Goal: Download file/media

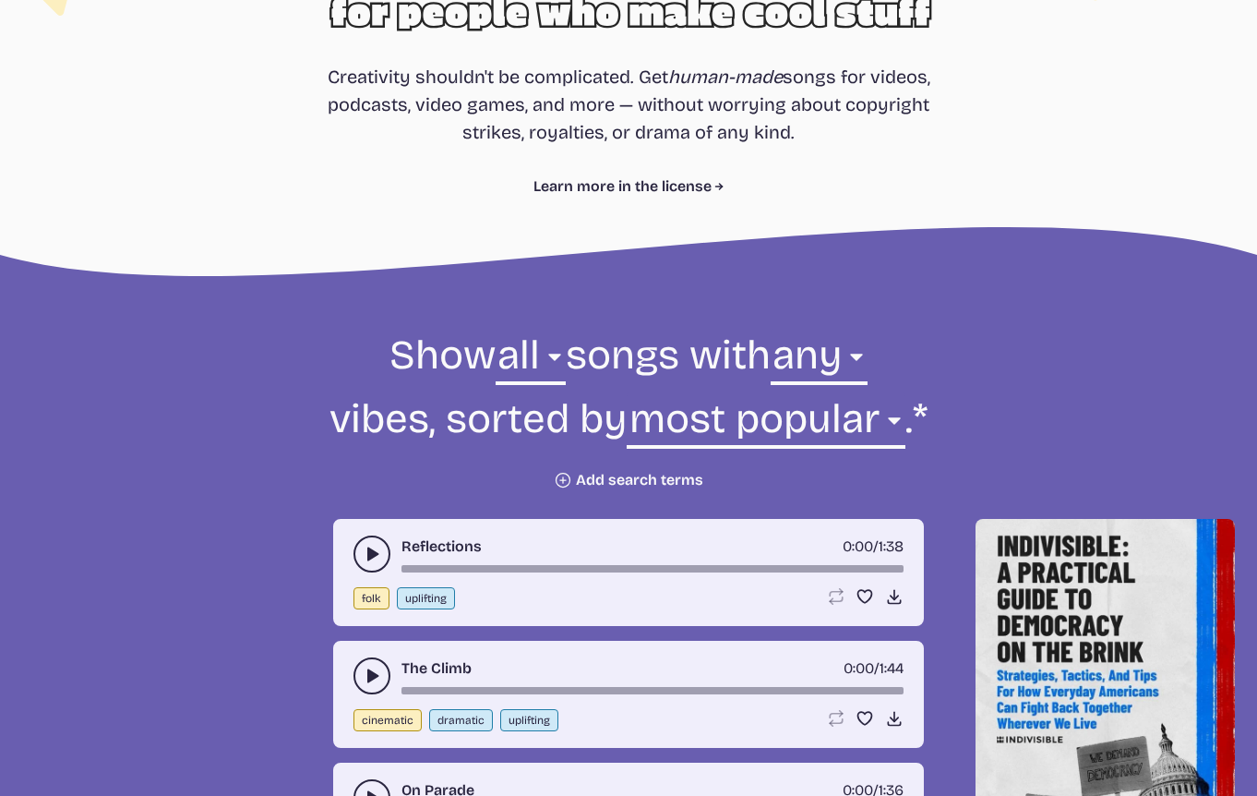
scroll to position [315, 0]
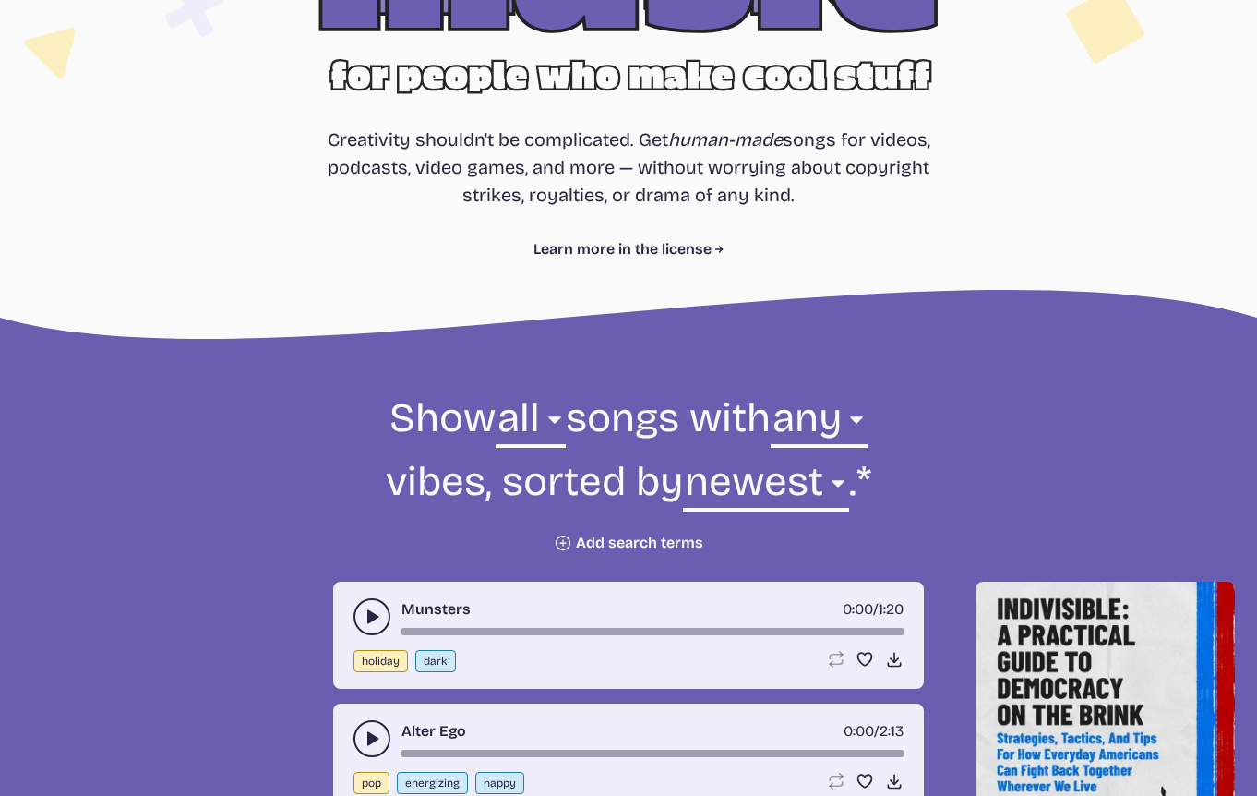
click at [372, 618] on use "play-pause toggle" at bounding box center [372, 616] width 18 height 18
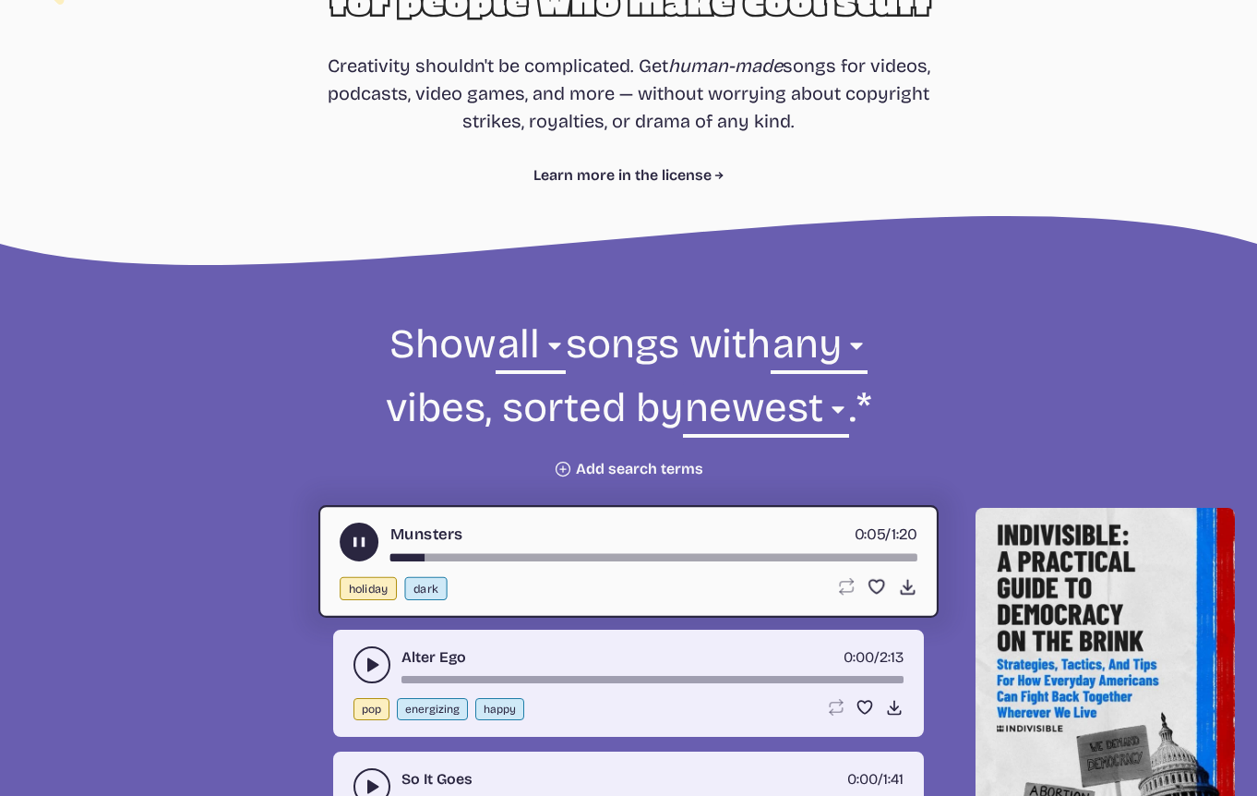
scroll to position [393, 0]
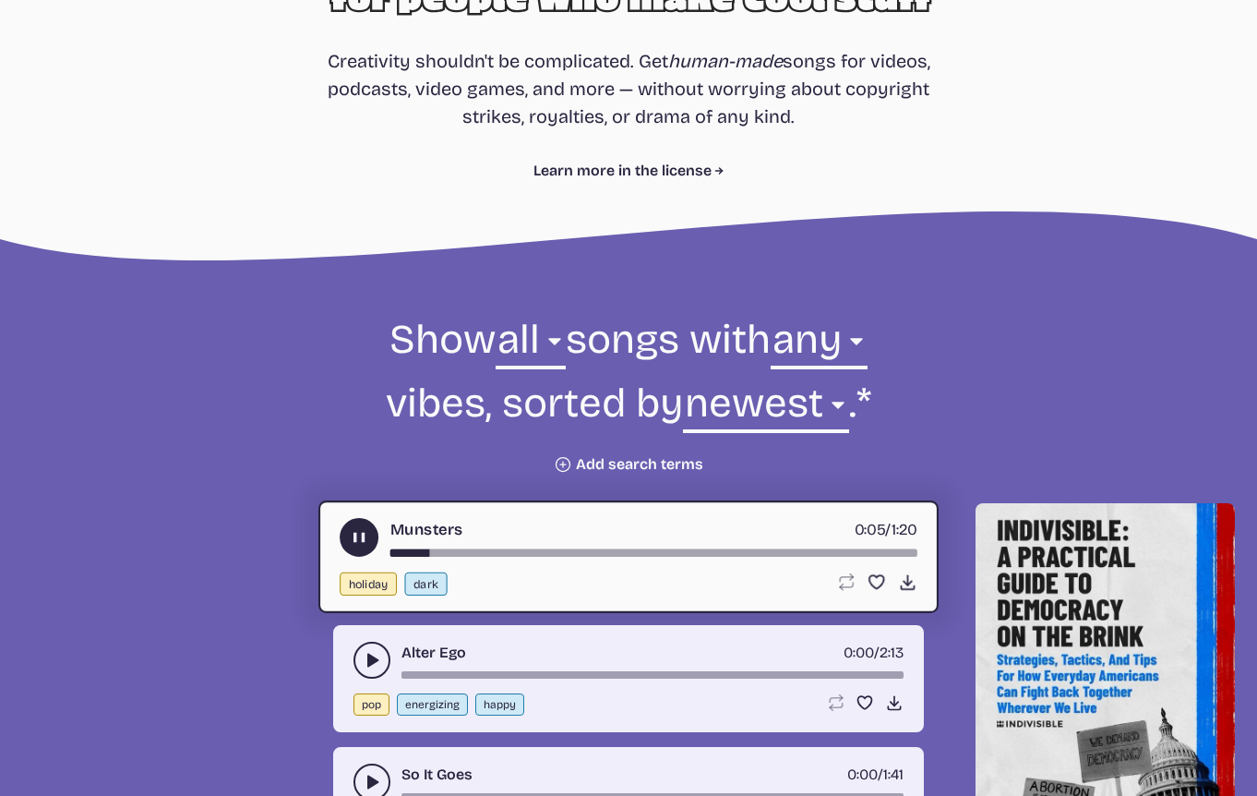
click at [372, 654] on icon "play-pause toggle" at bounding box center [372, 660] width 18 height 18
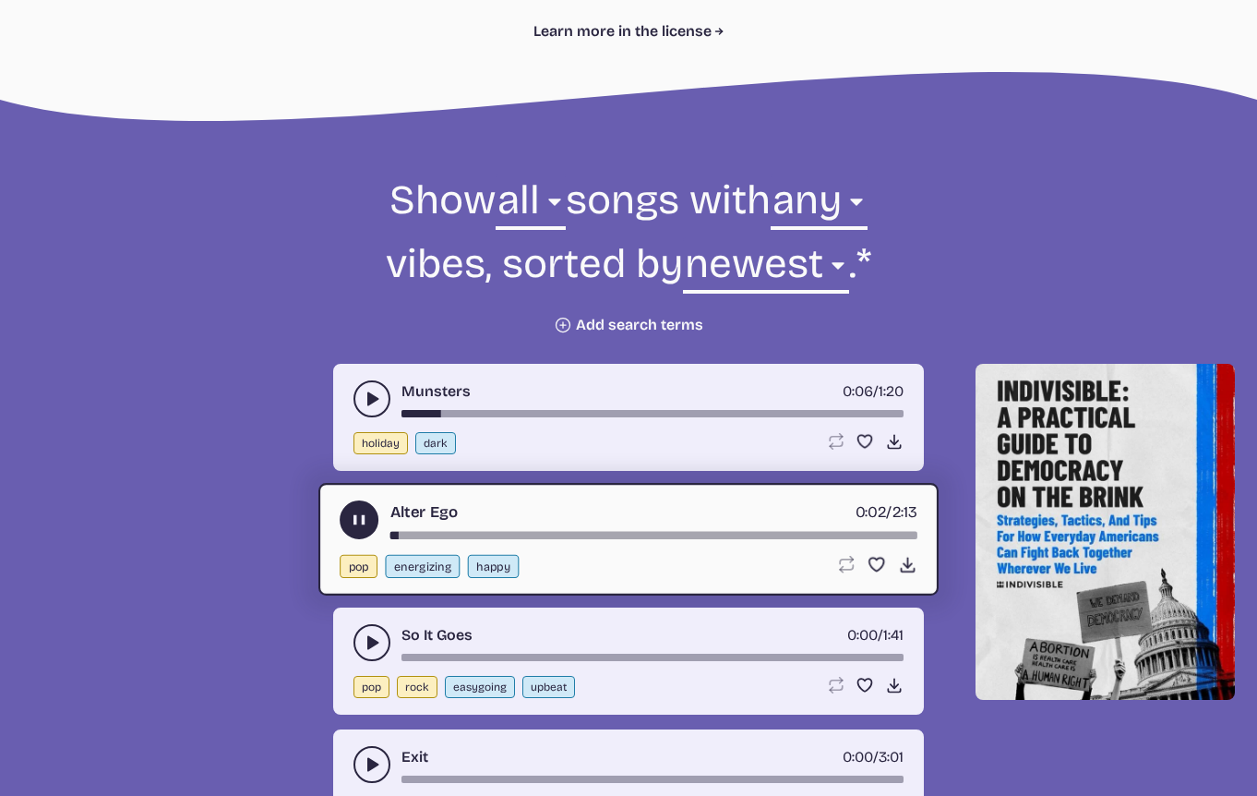
scroll to position [535, 0]
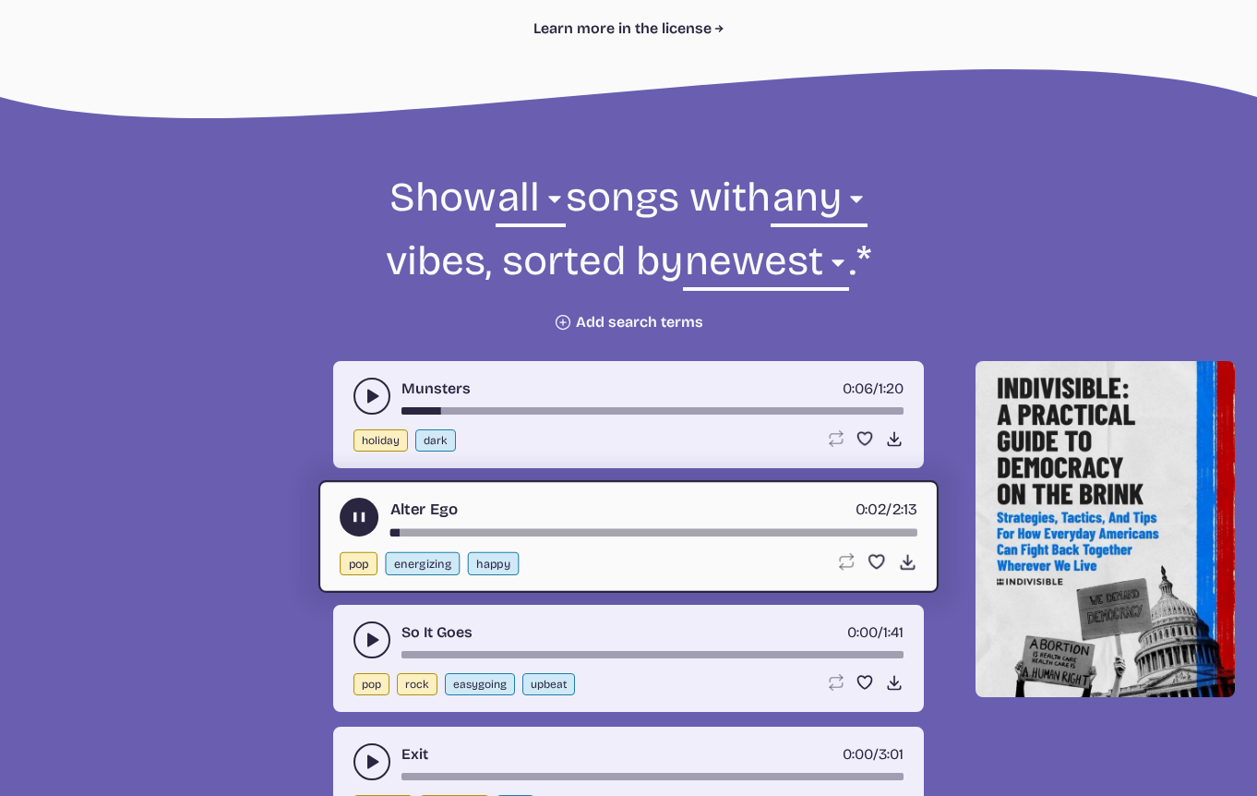
click at [372, 654] on button "play-pause toggle" at bounding box center [372, 639] width 37 height 37
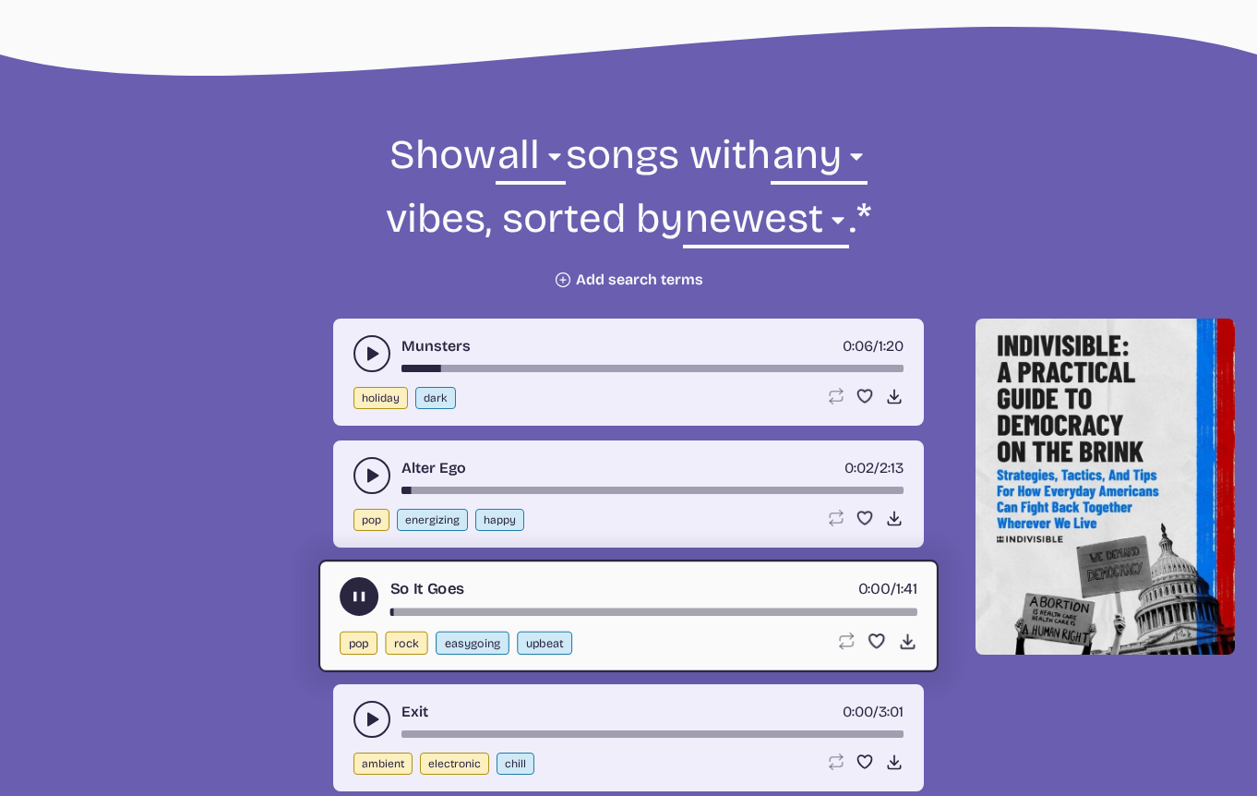
scroll to position [586, 0]
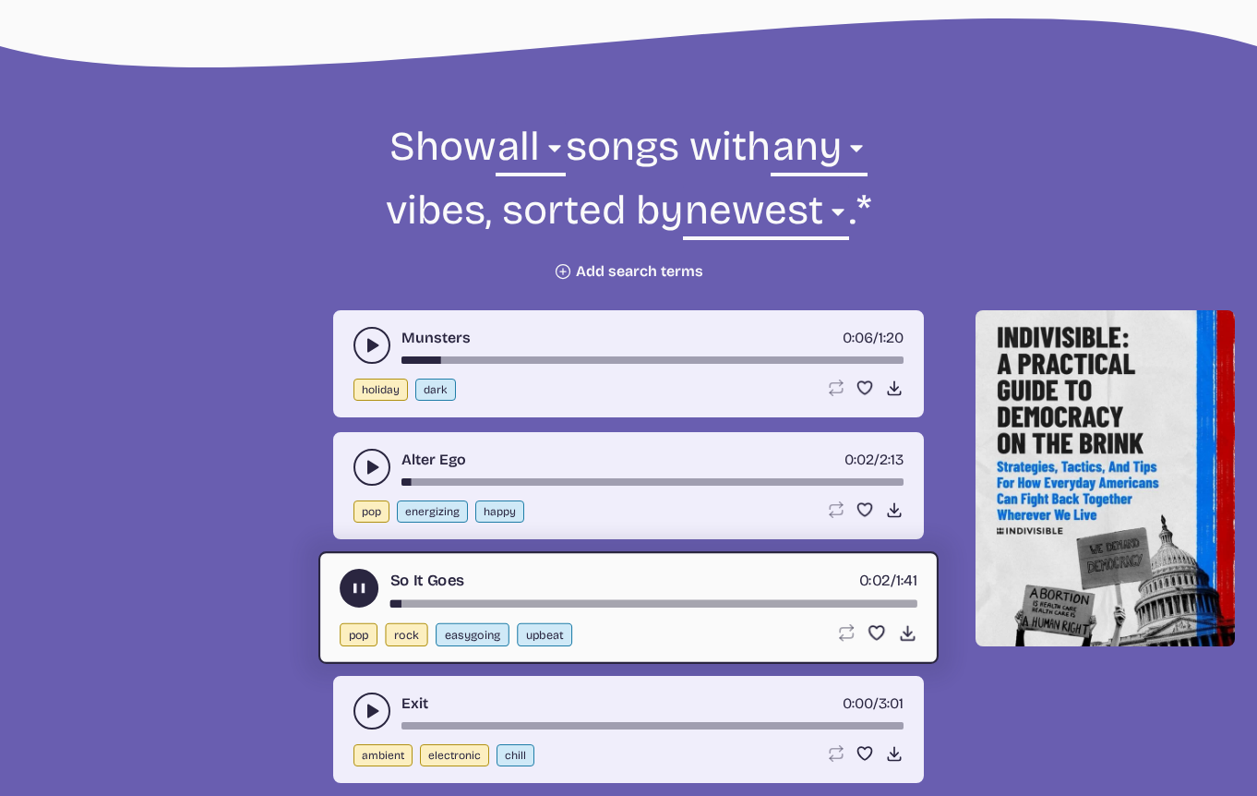
click at [376, 710] on use "play-pause toggle" at bounding box center [372, 711] width 18 height 18
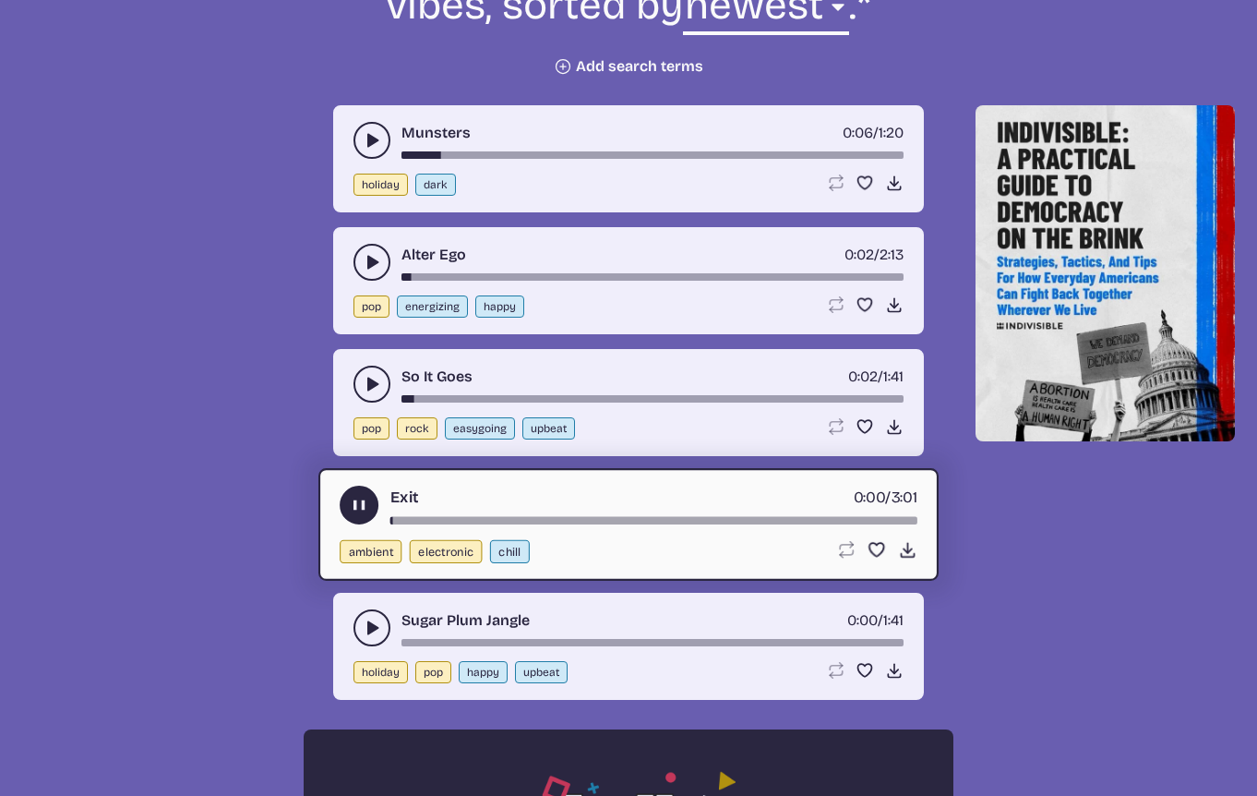
scroll to position [793, 0]
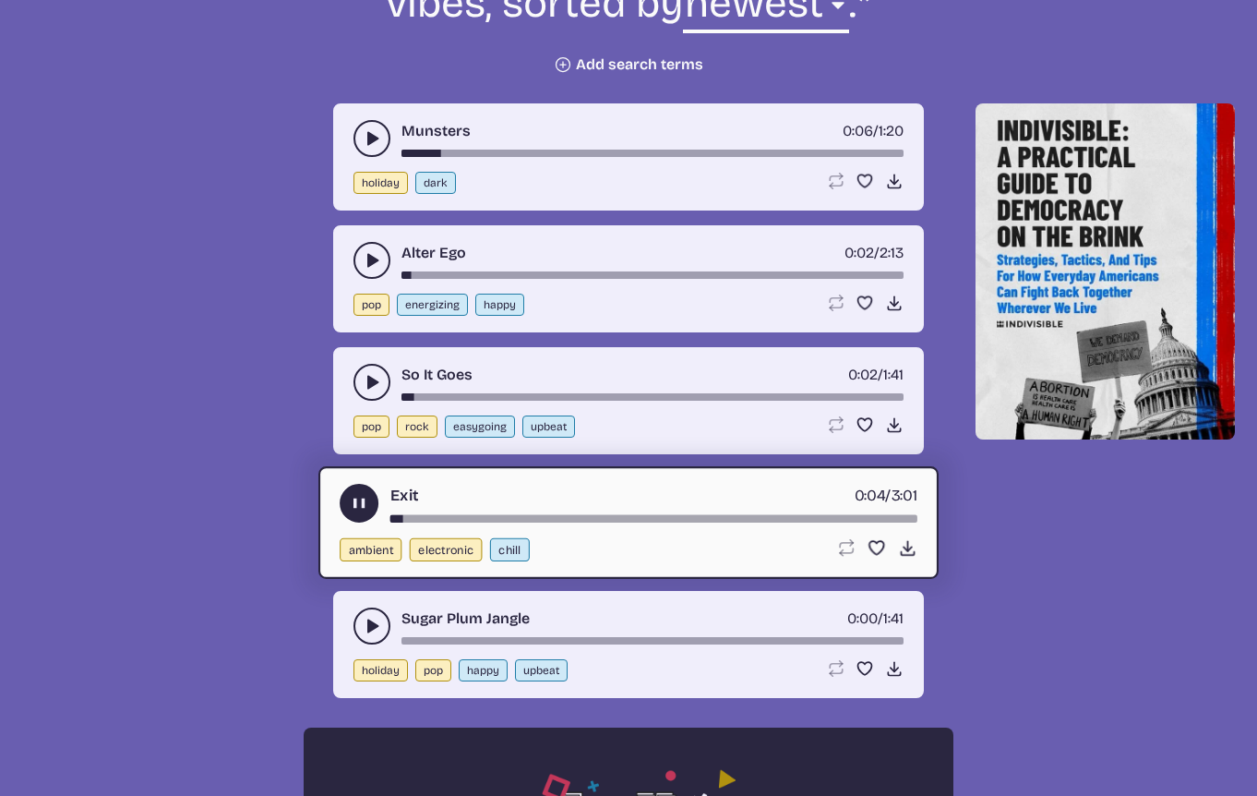
click at [373, 634] on icon "play-pause toggle" at bounding box center [372, 626] width 18 height 18
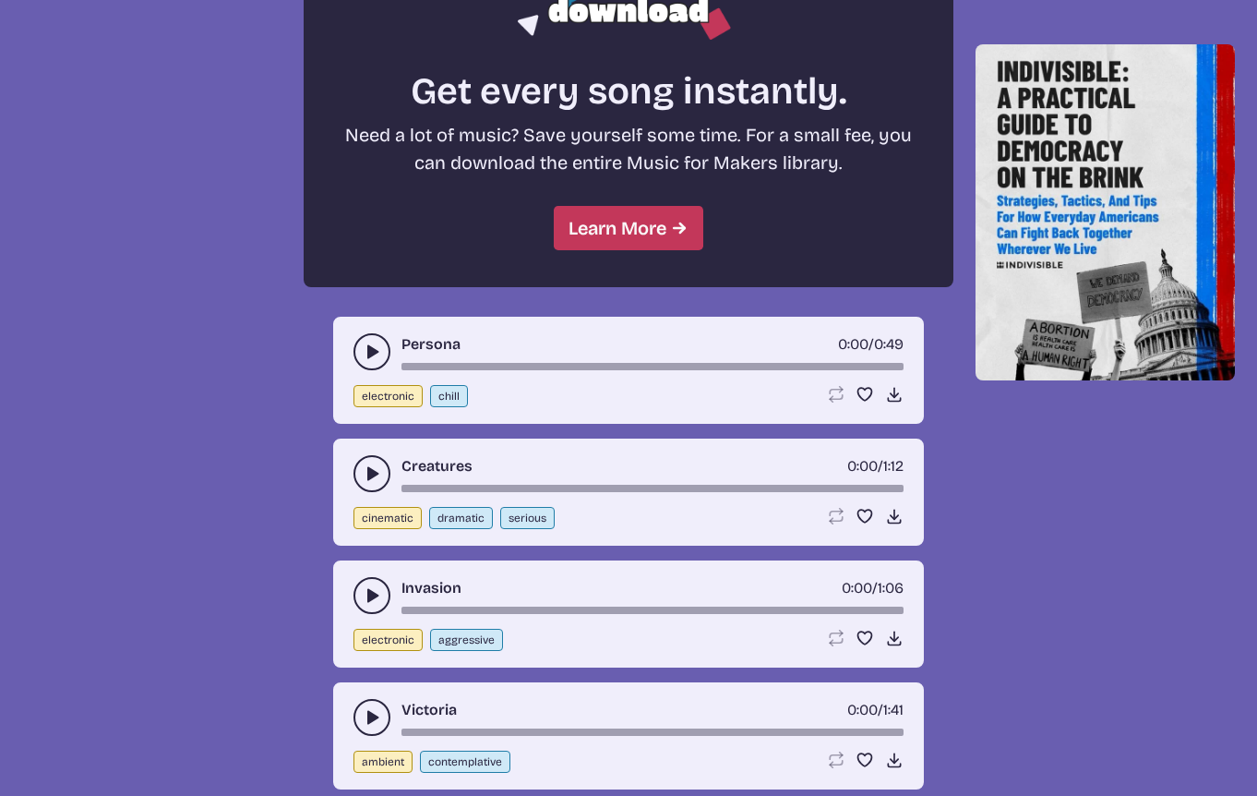
scroll to position [1655, 0]
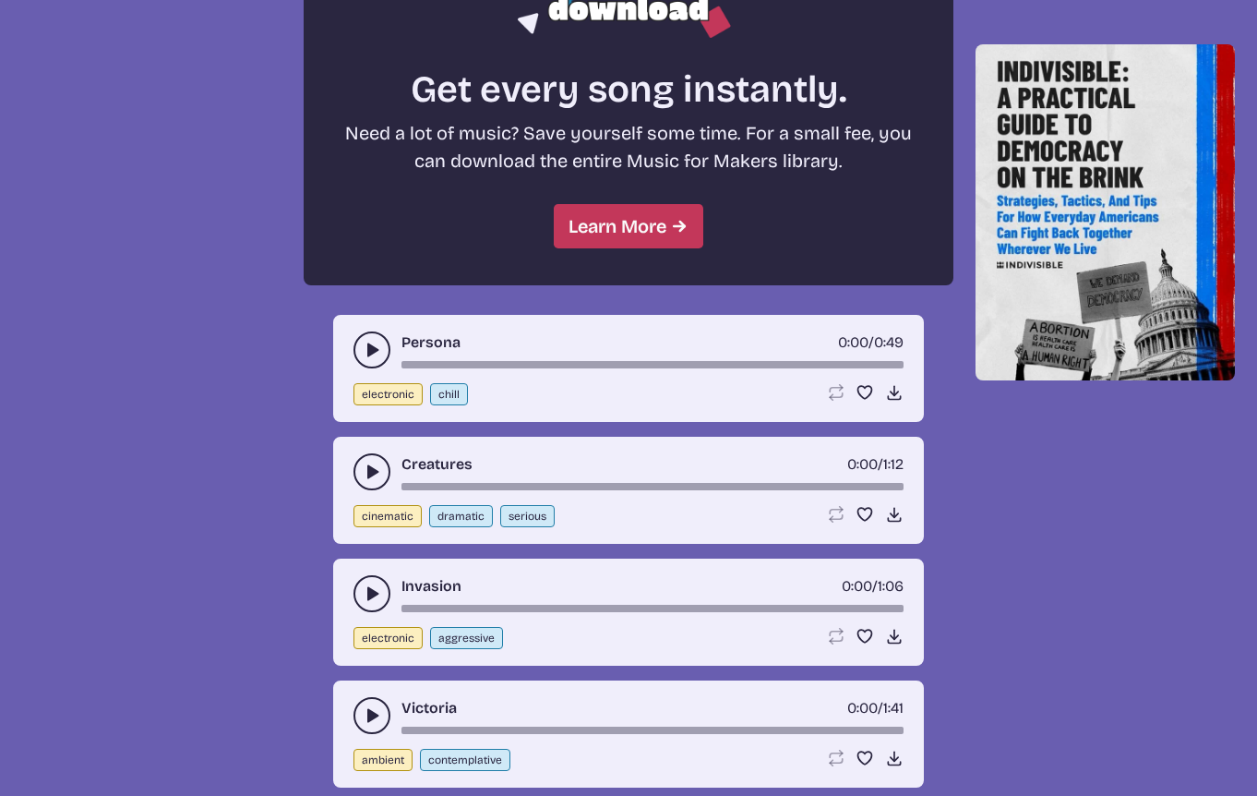
click at [370, 354] on use "play-pause toggle" at bounding box center [372, 350] width 18 height 18
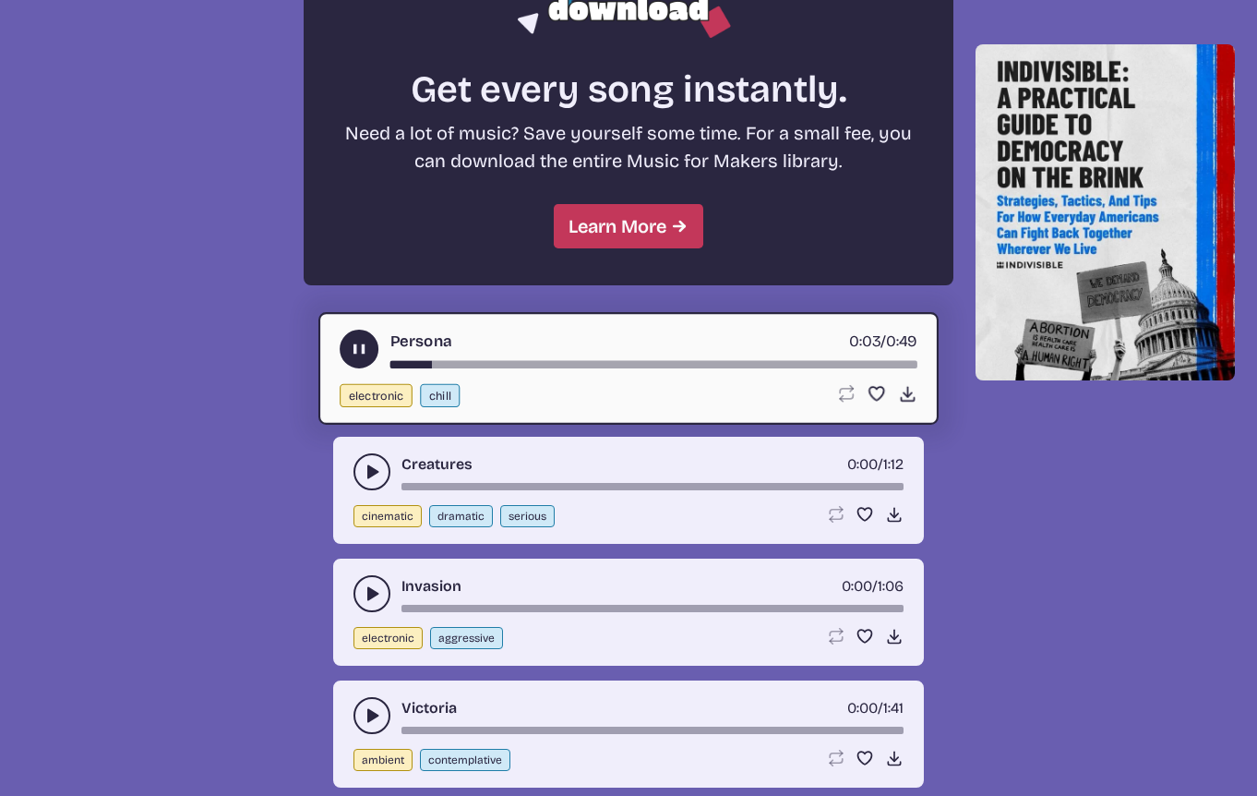
click at [374, 464] on icon "play-pause toggle" at bounding box center [372, 472] width 18 height 18
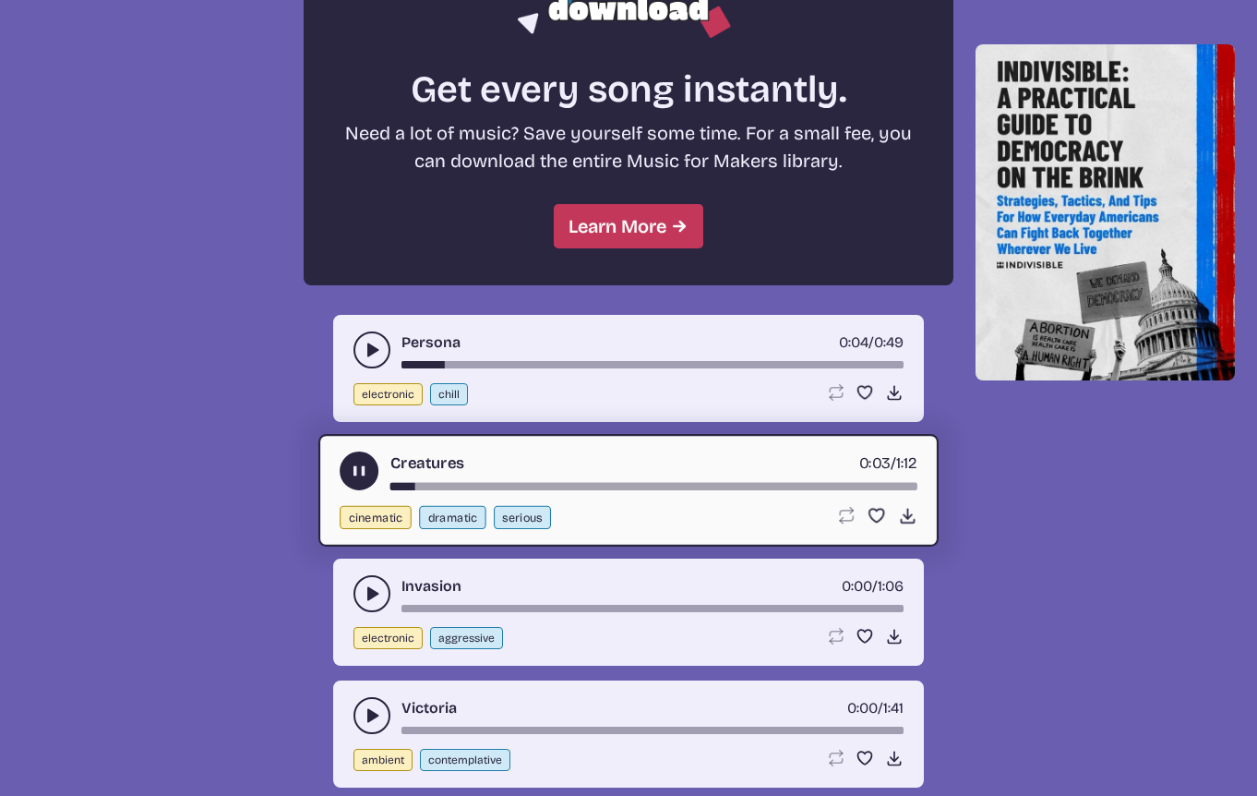
click at [361, 586] on button "play-pause toggle" at bounding box center [372, 593] width 37 height 37
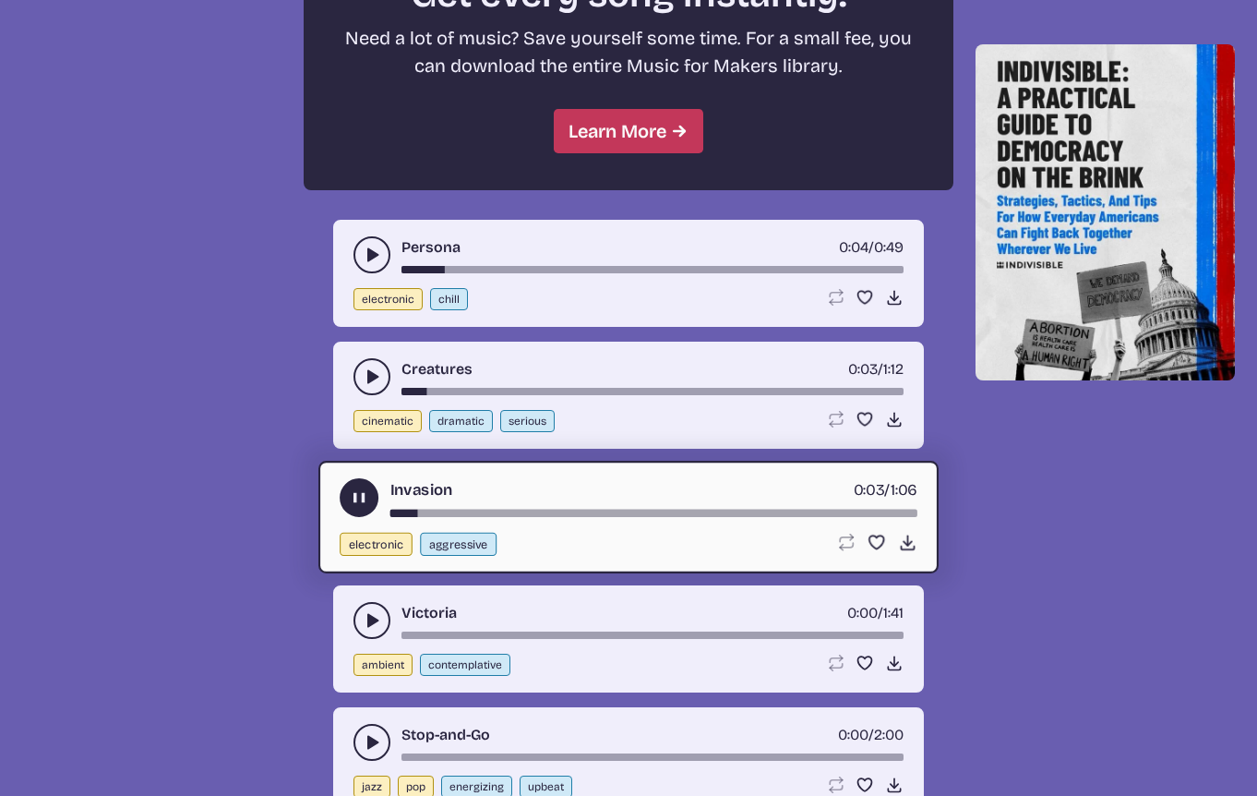
scroll to position [1751, 0]
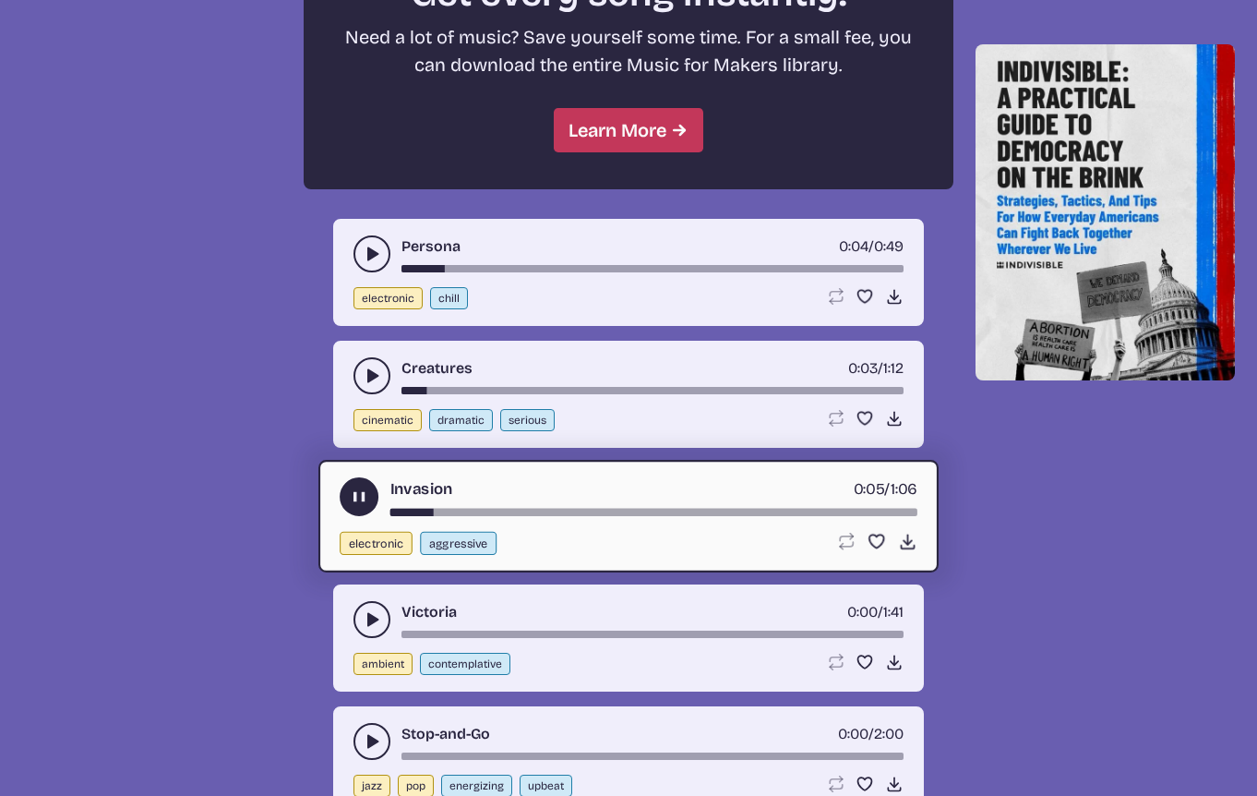
click at [365, 612] on icon "play-pause toggle" at bounding box center [372, 619] width 18 height 18
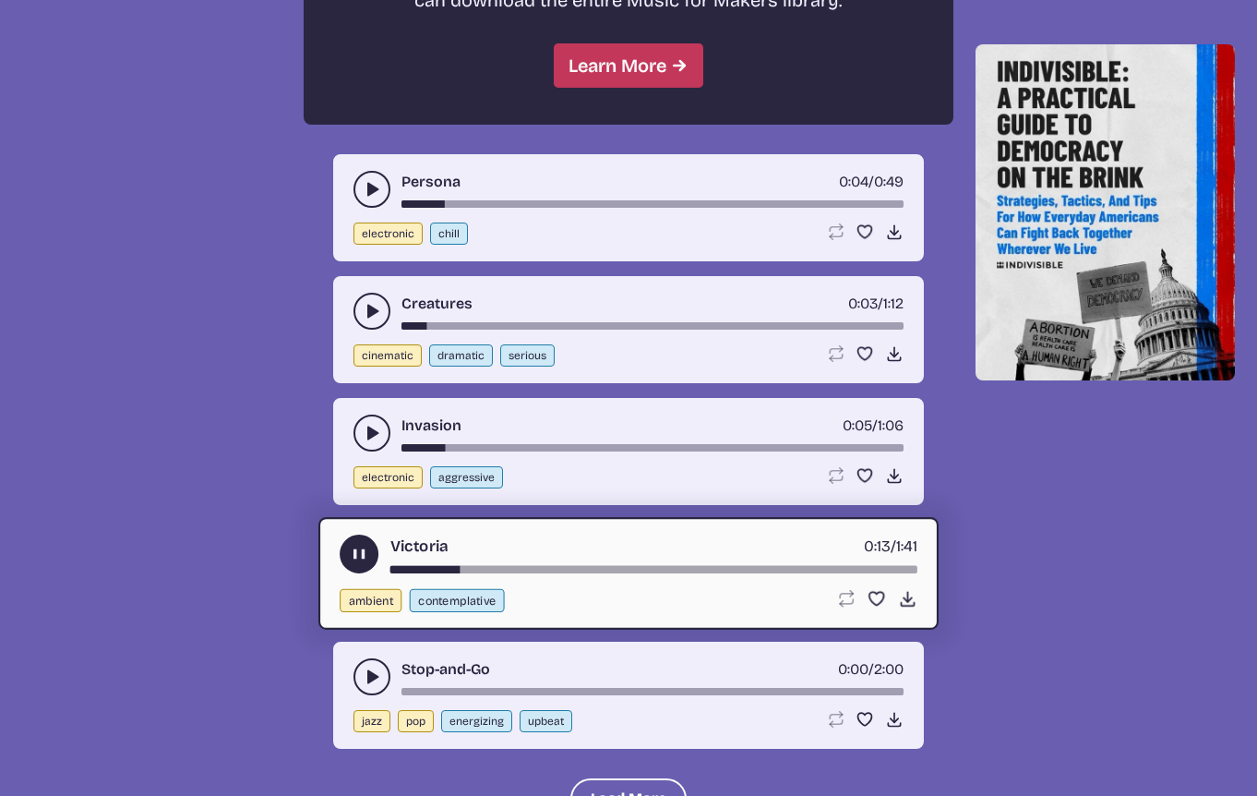
scroll to position [1811, 0]
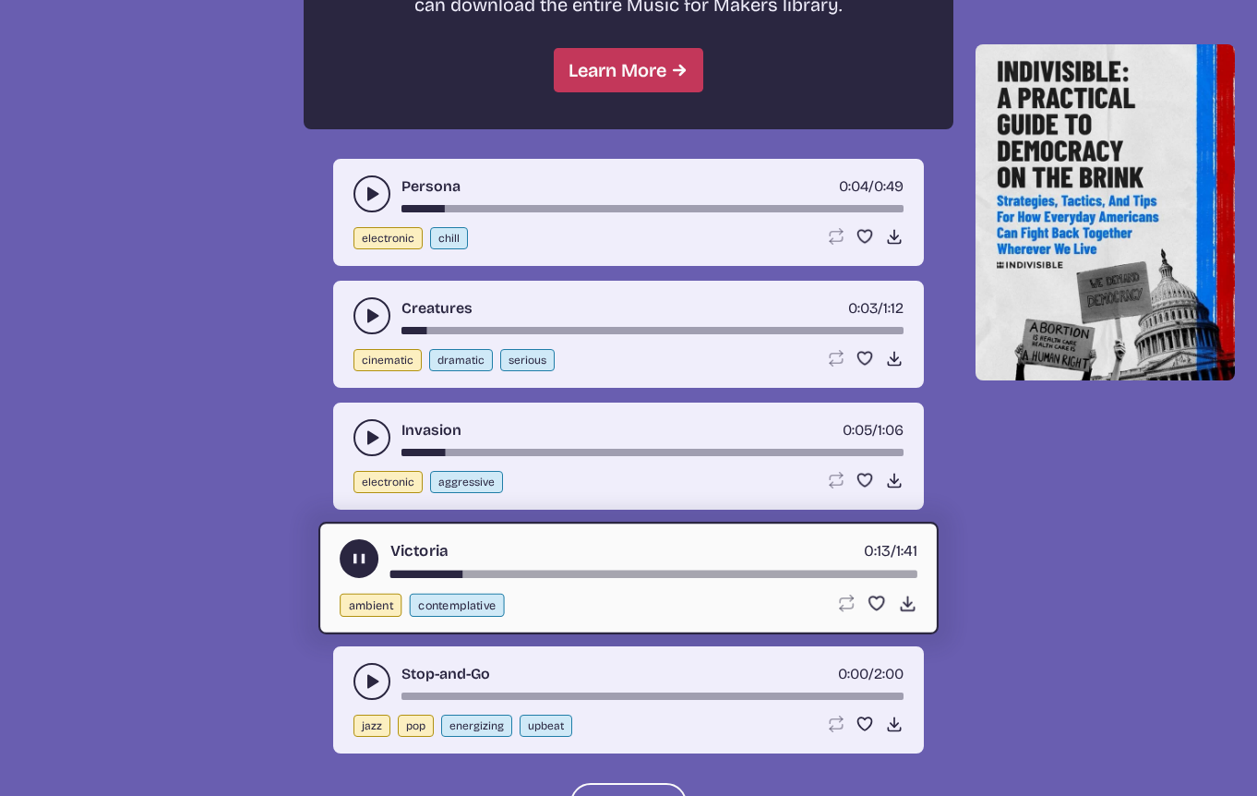
click at [370, 683] on use "play-pause toggle" at bounding box center [372, 681] width 18 height 18
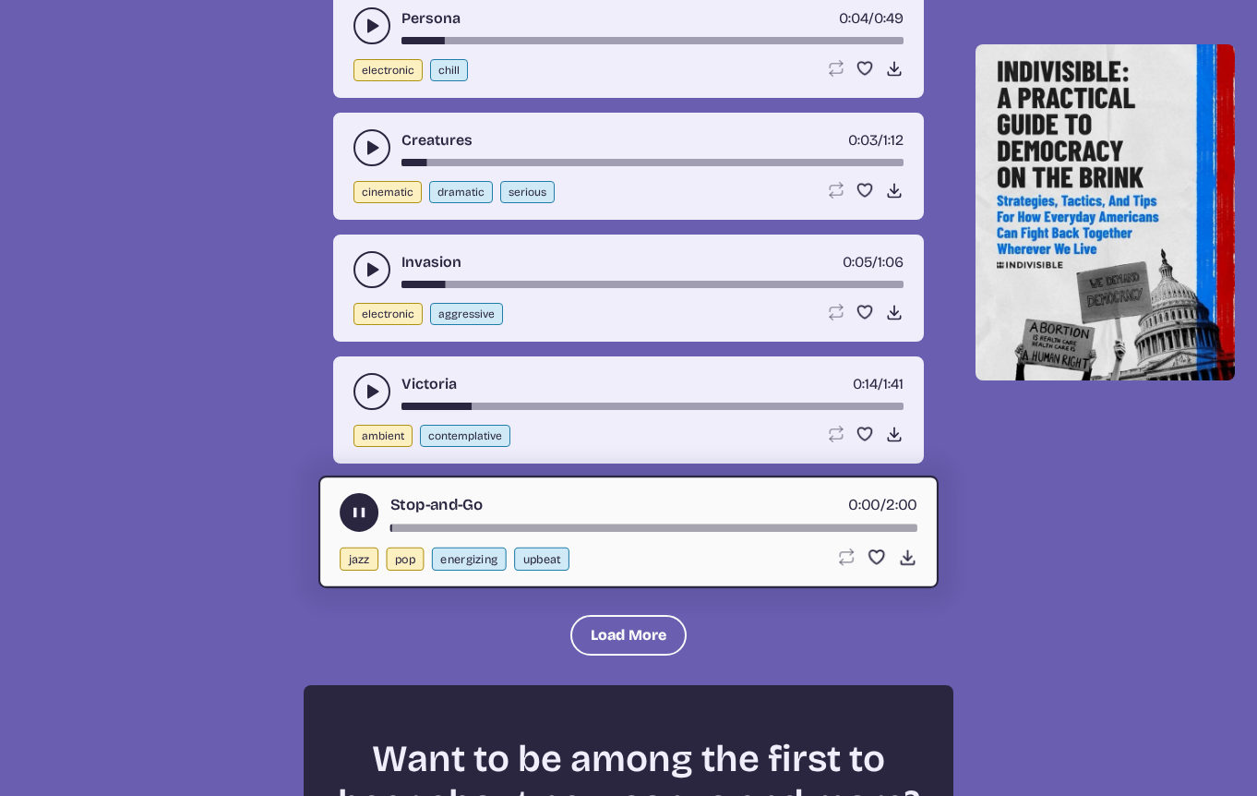
scroll to position [1982, 0]
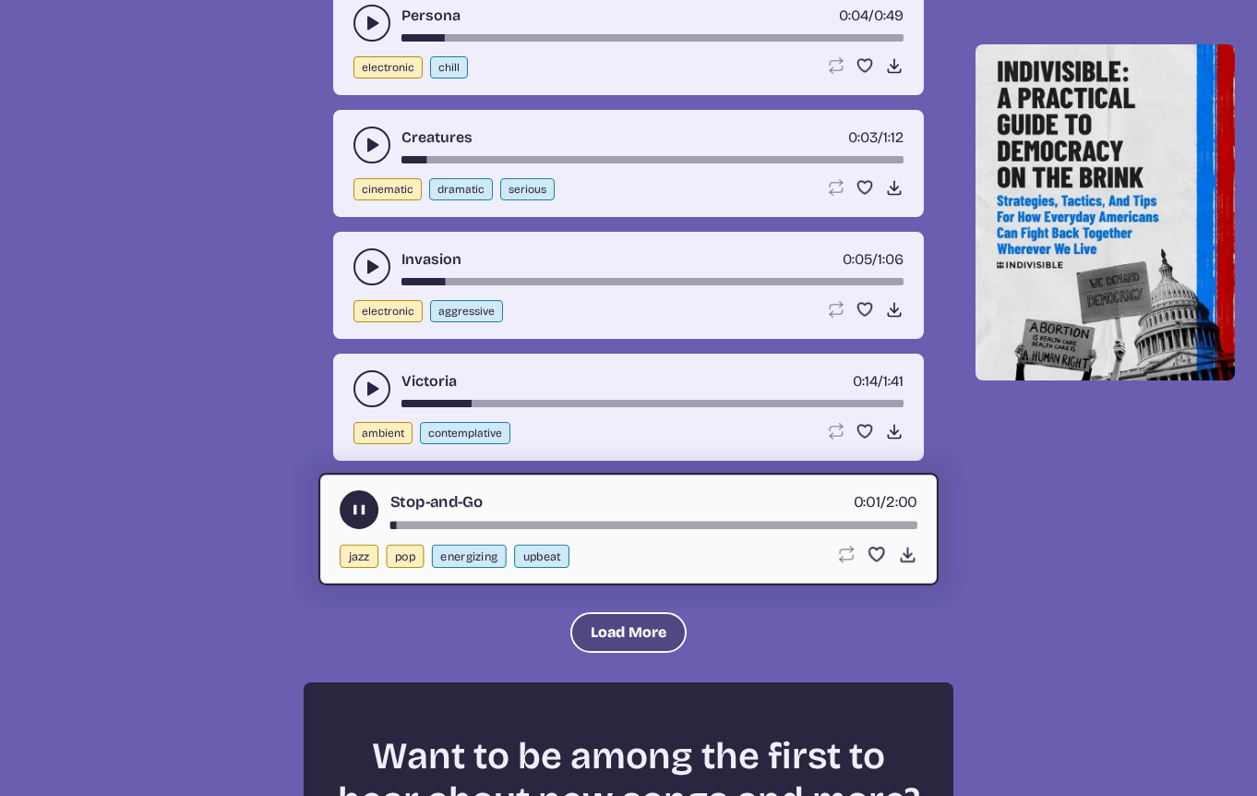
click at [665, 640] on button "Load More" at bounding box center [629, 632] width 116 height 41
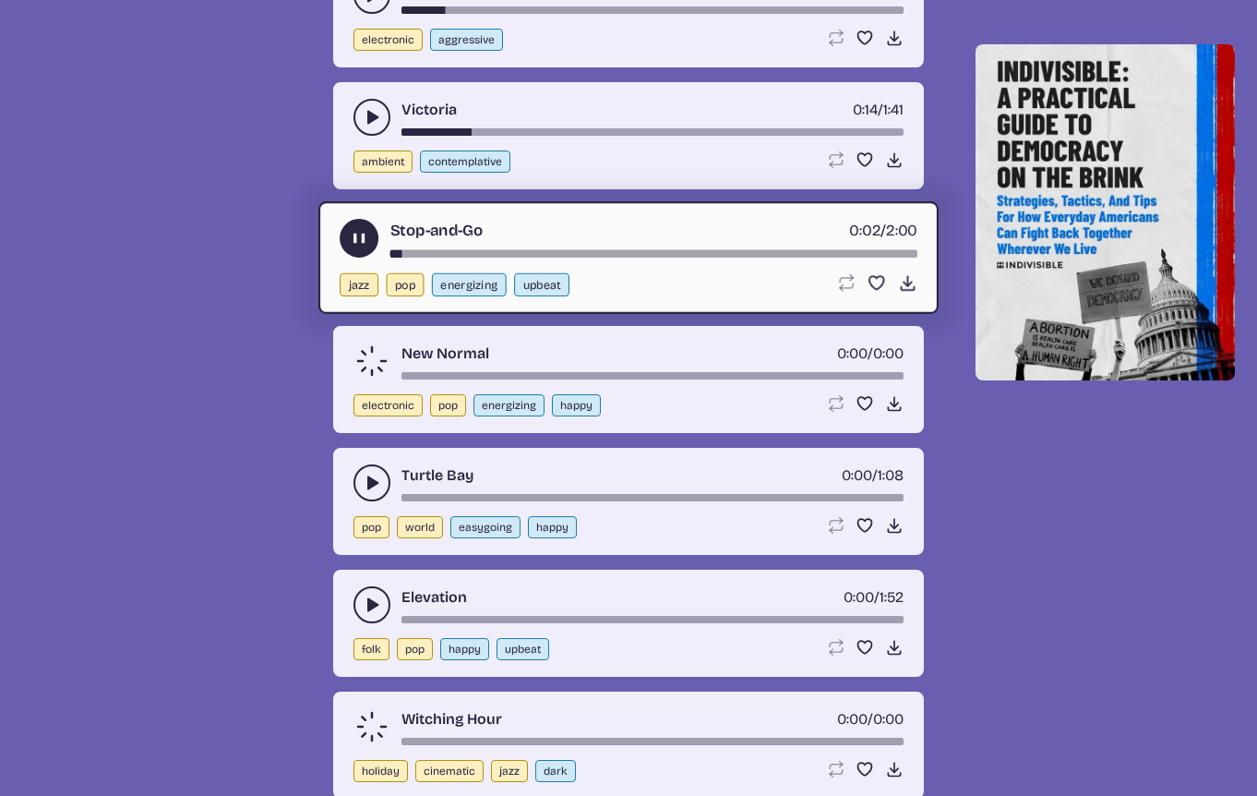
scroll to position [2255, 0]
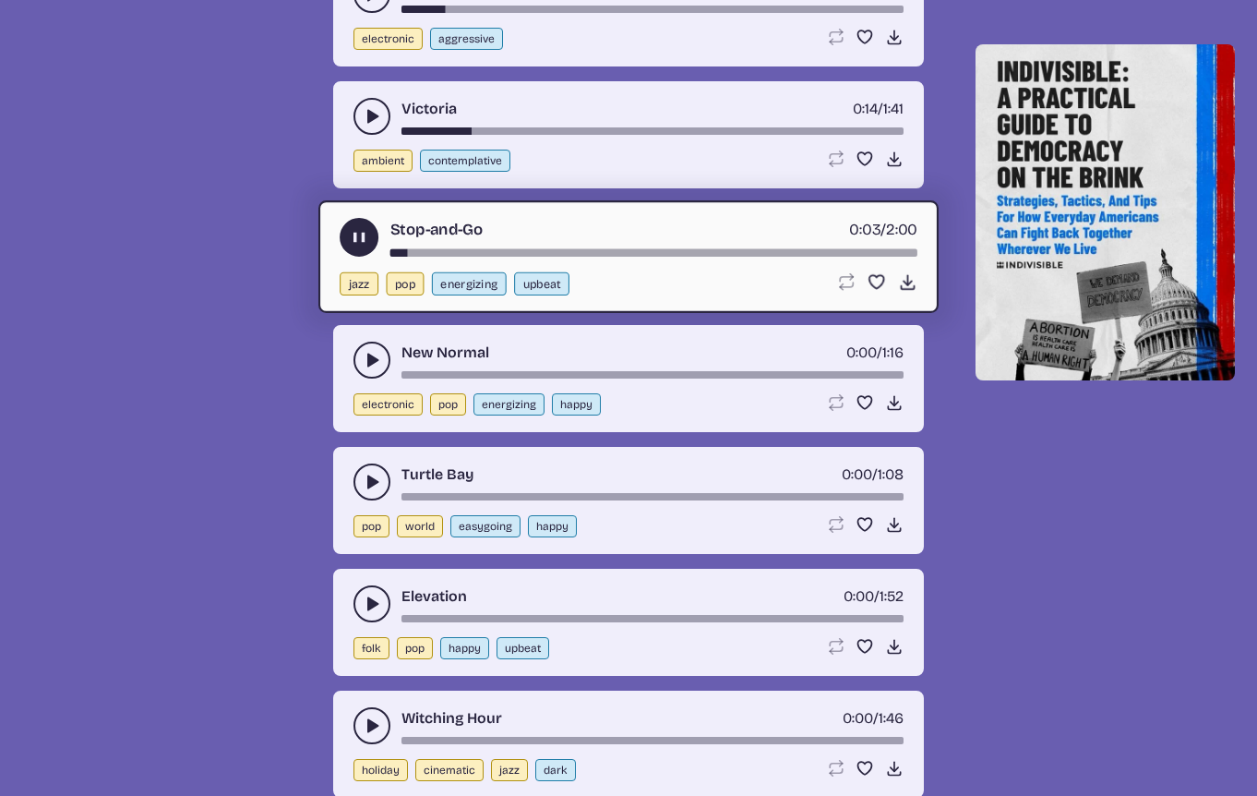
click at [370, 355] on use "play-pause toggle" at bounding box center [372, 360] width 18 height 18
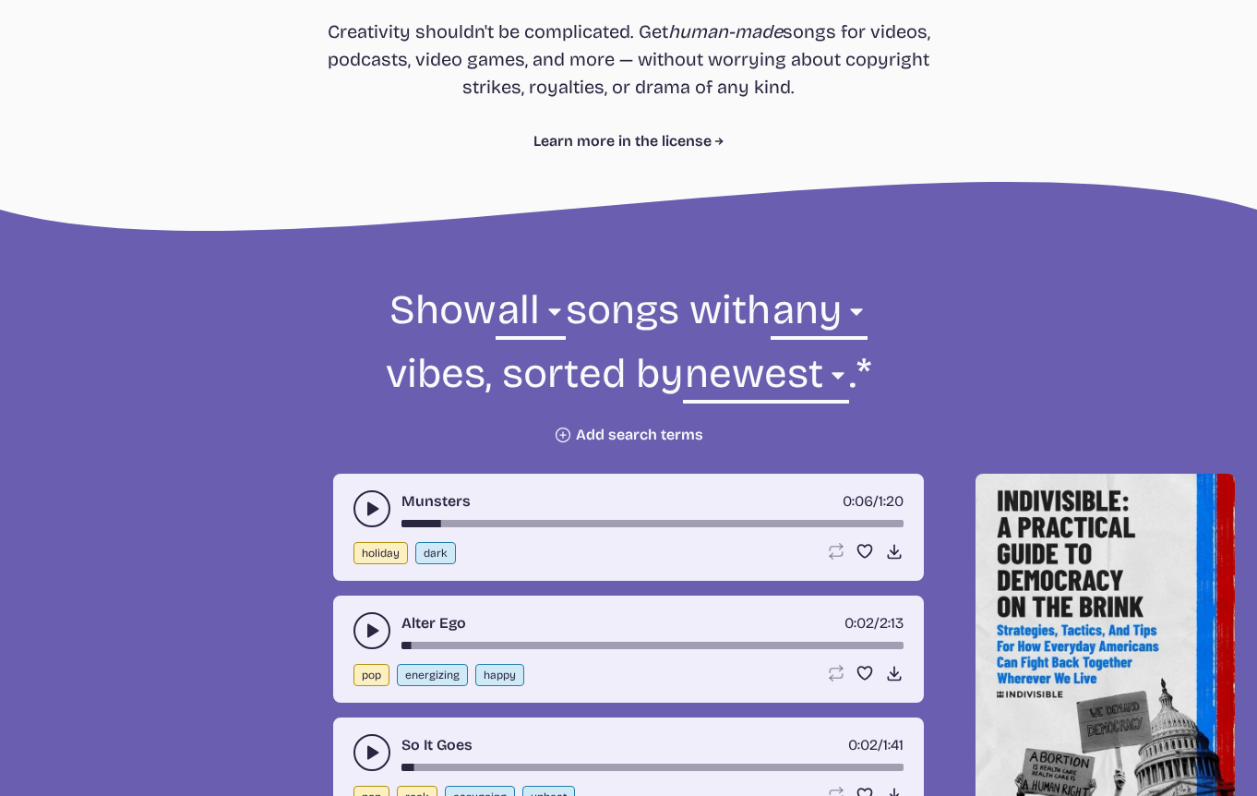
scroll to position [379, 0]
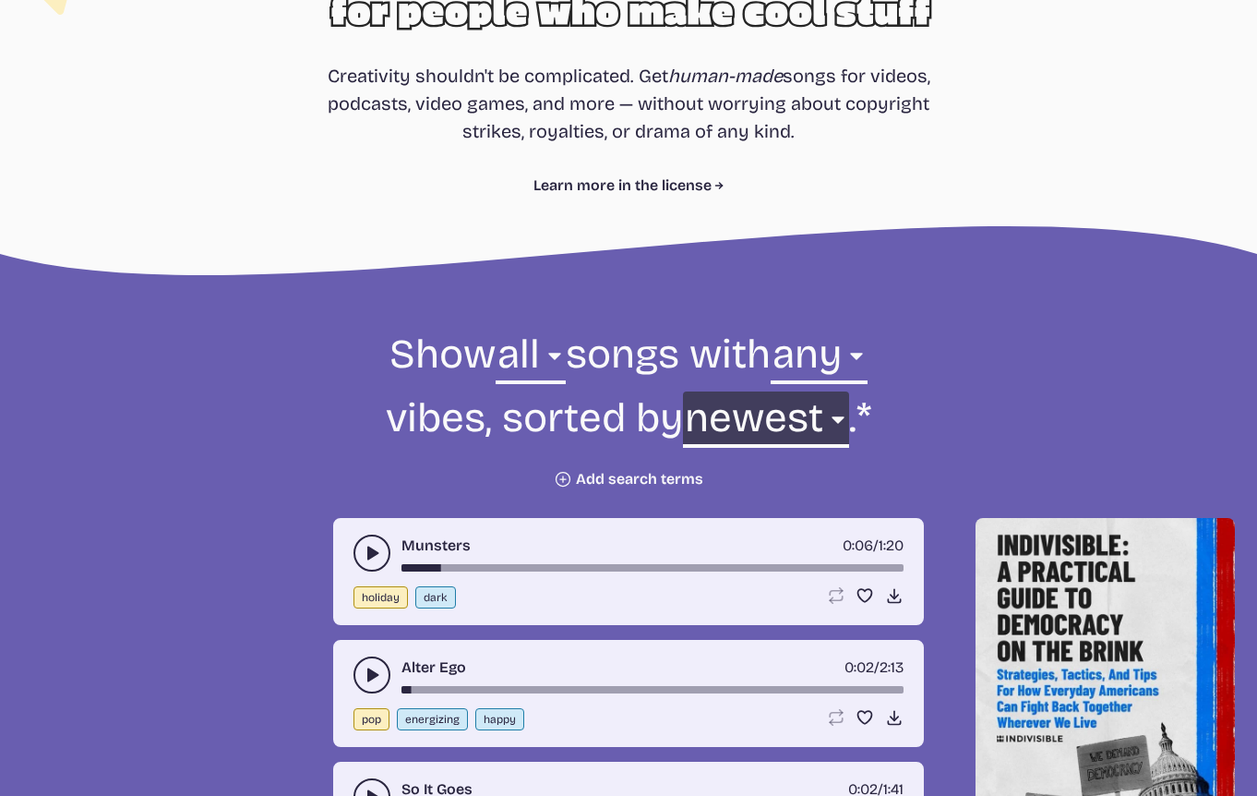
select select "most popular"
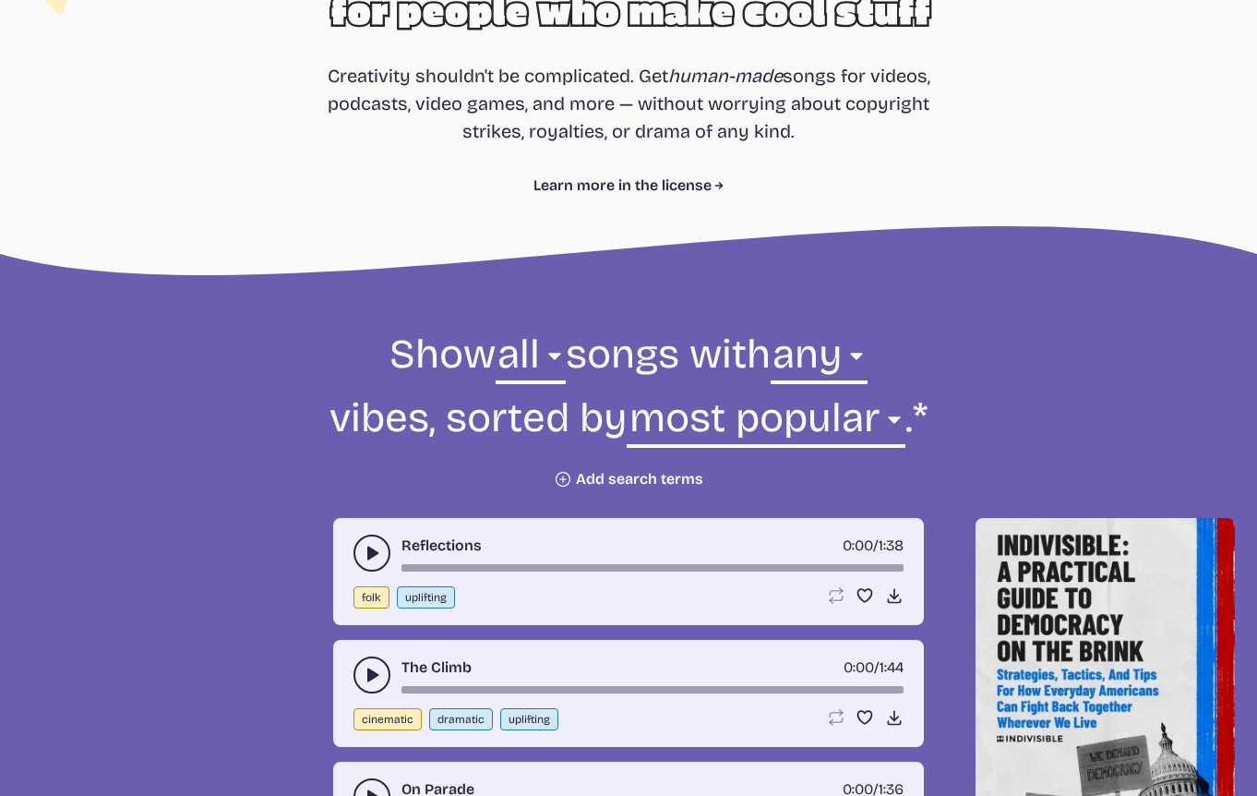
click at [381, 664] on button "play-pause toggle" at bounding box center [372, 674] width 37 height 37
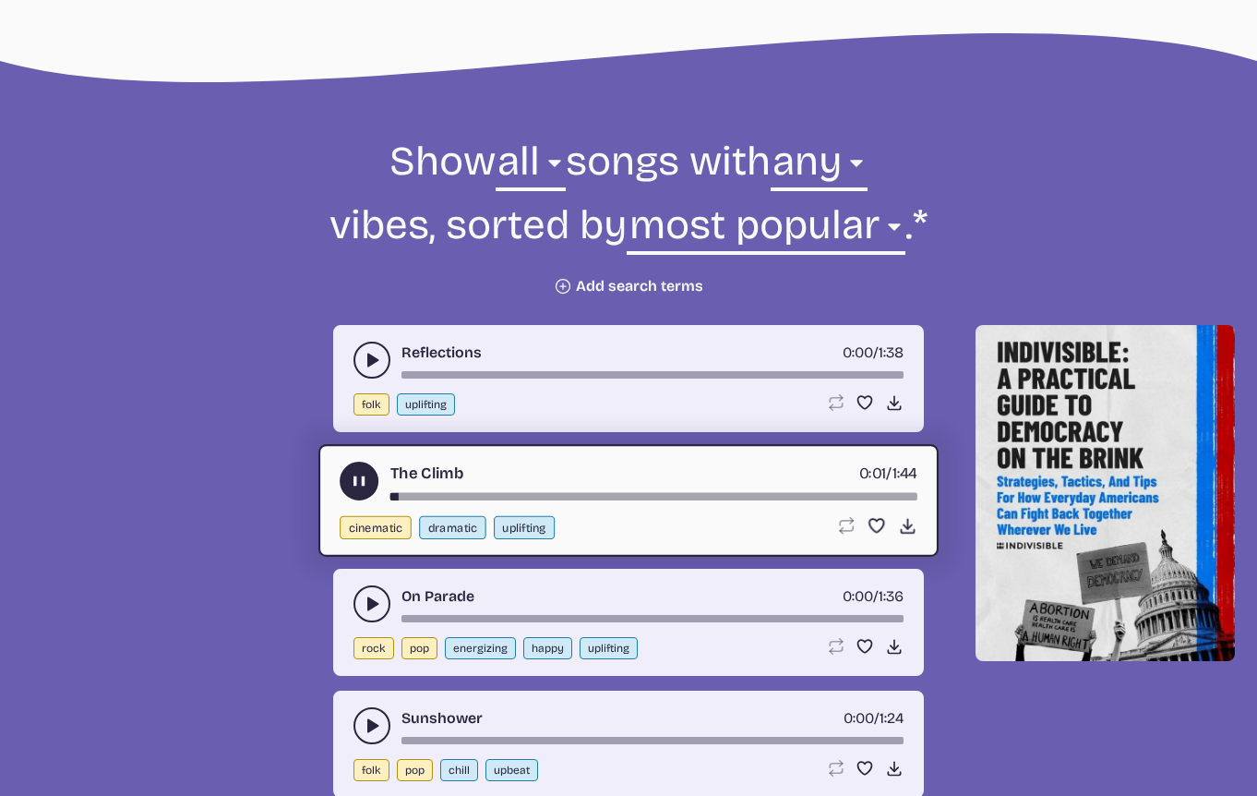
scroll to position [577, 0]
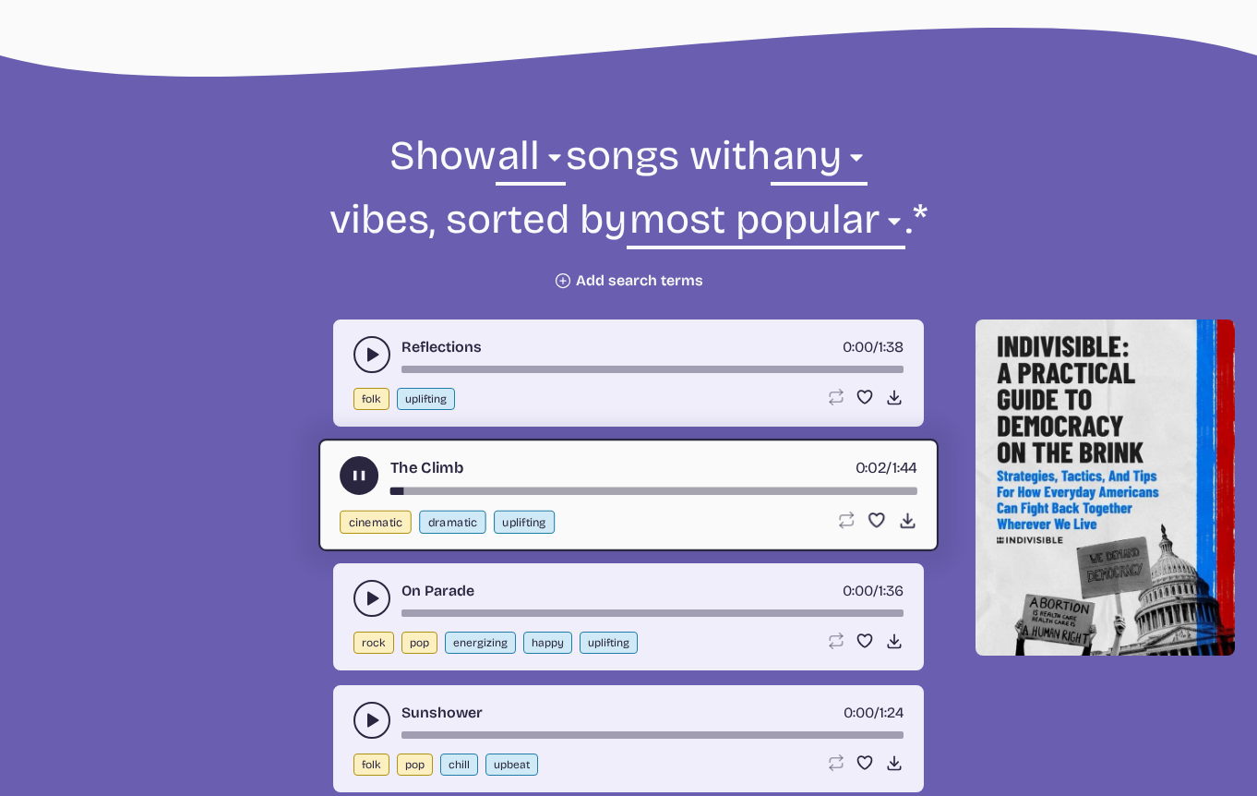
click at [363, 610] on button "play-pause toggle" at bounding box center [372, 598] width 37 height 37
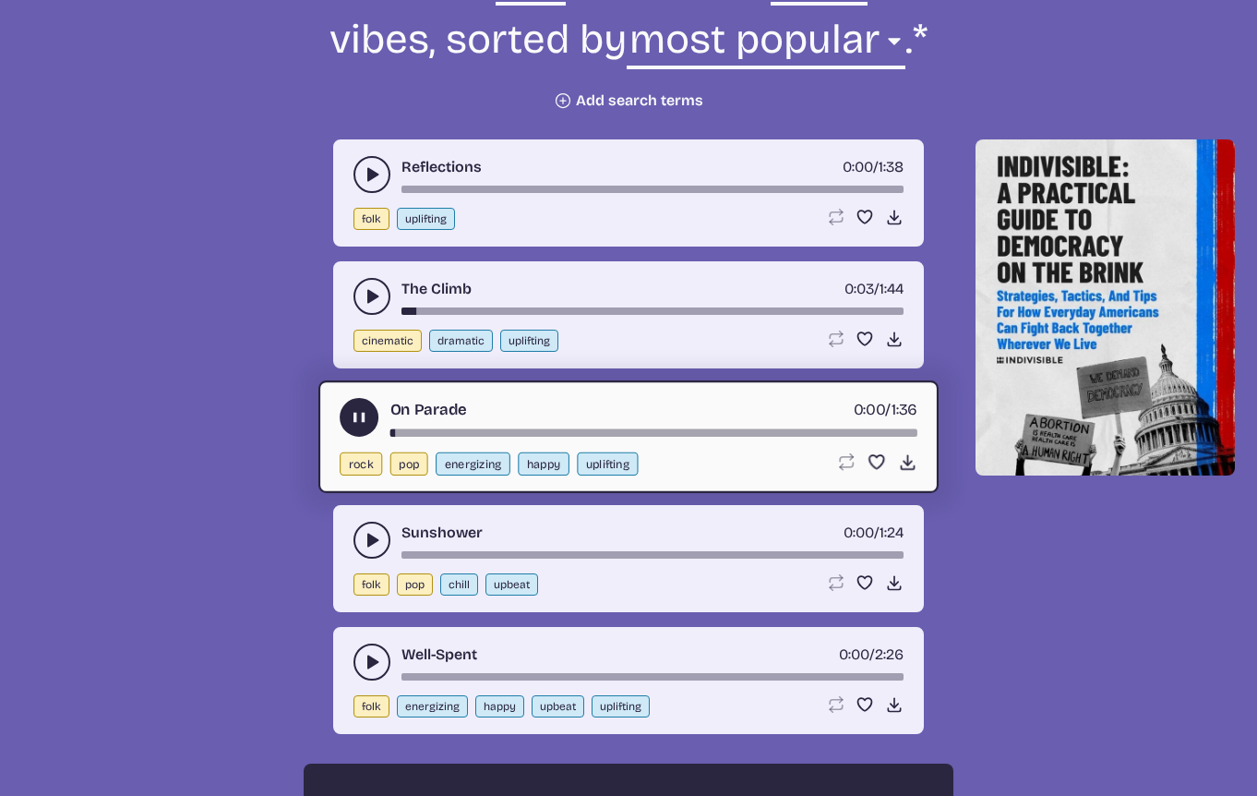
scroll to position [767, 0]
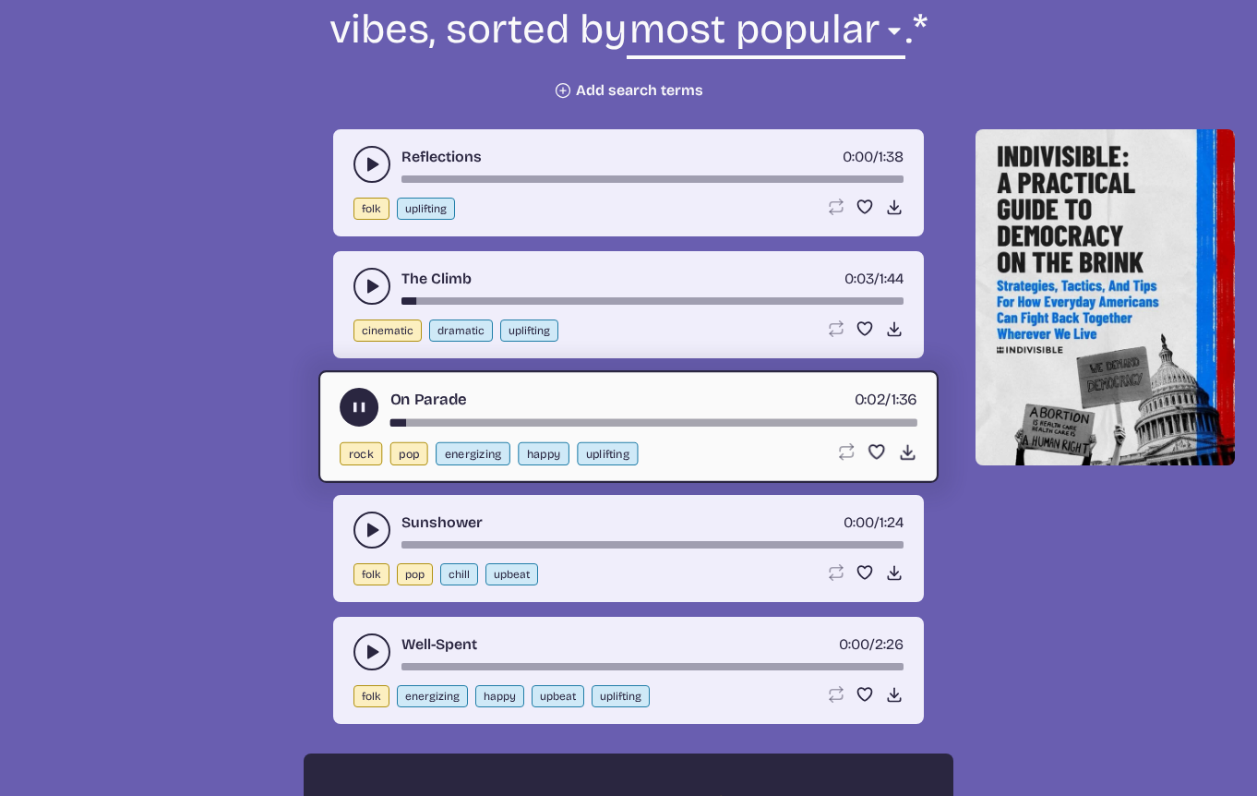
click at [367, 534] on use "play-pause toggle" at bounding box center [372, 530] width 18 height 18
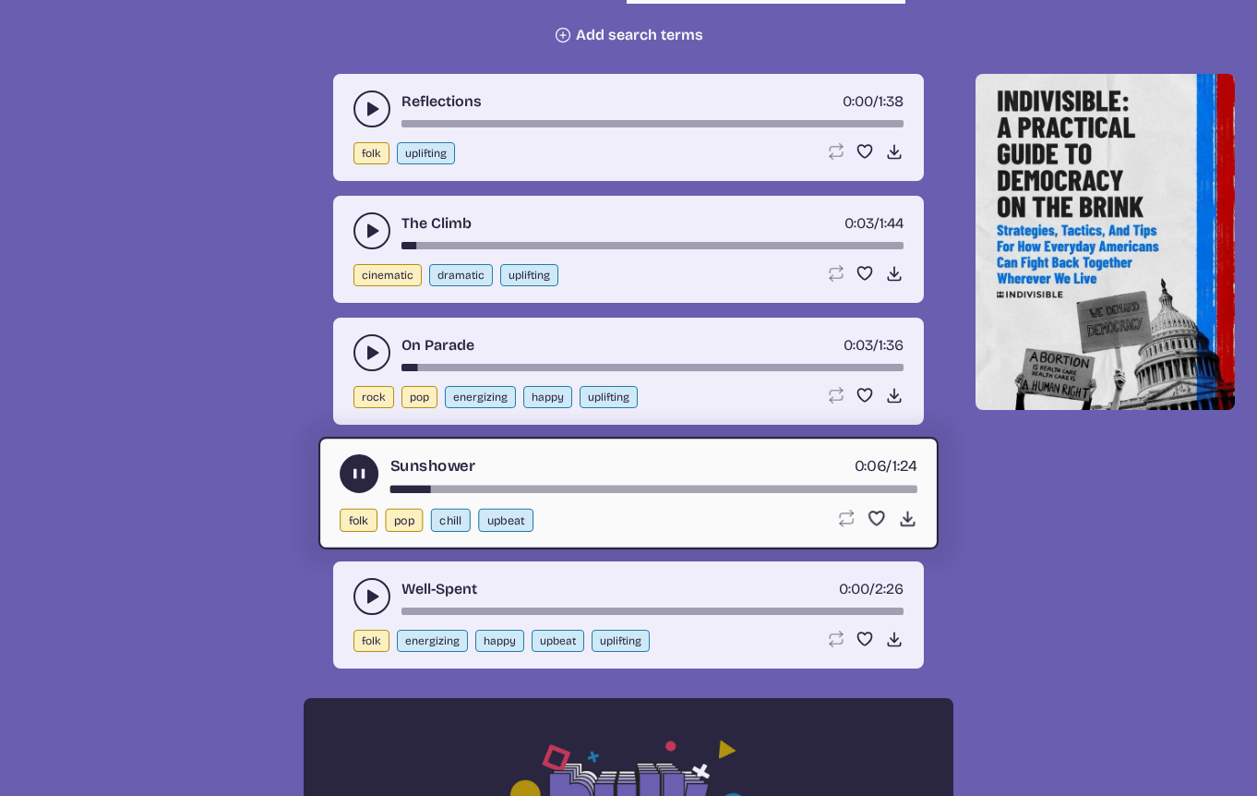
scroll to position [827, 0]
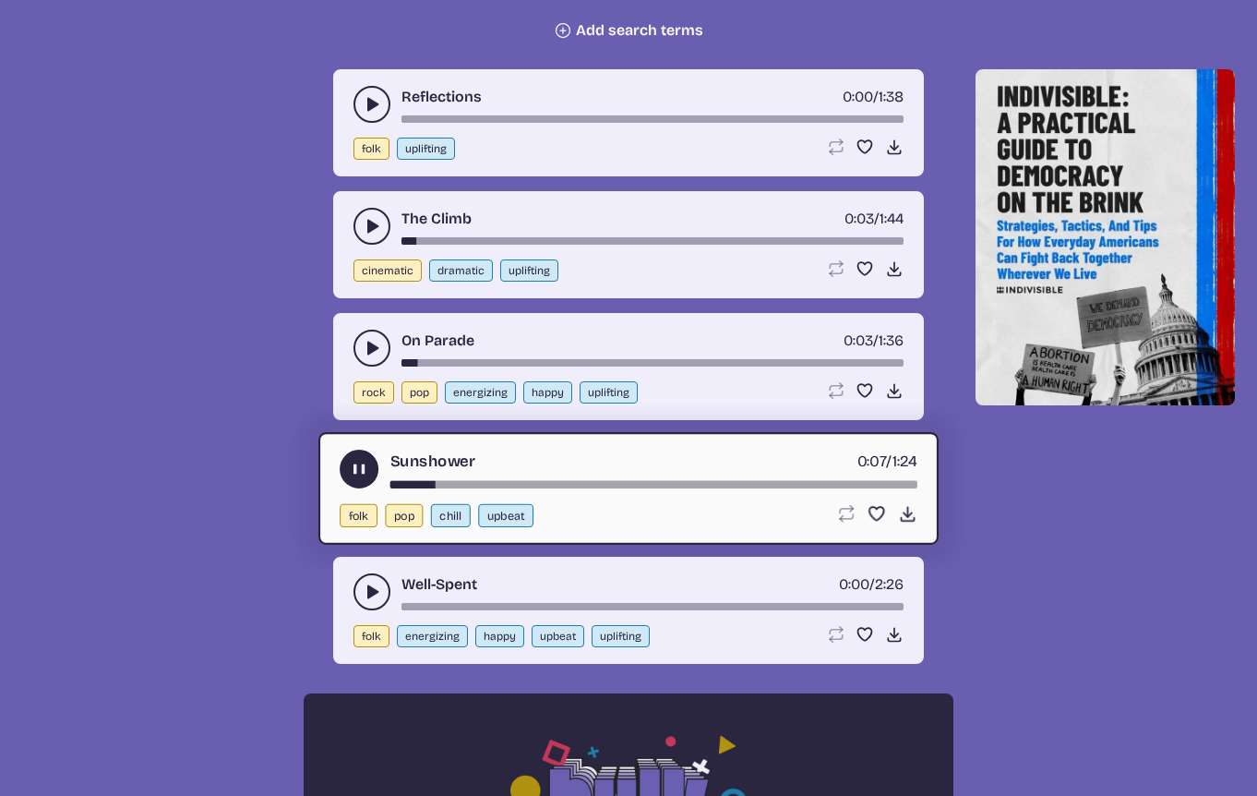
click at [375, 588] on icon "play-pause toggle" at bounding box center [372, 592] width 18 height 18
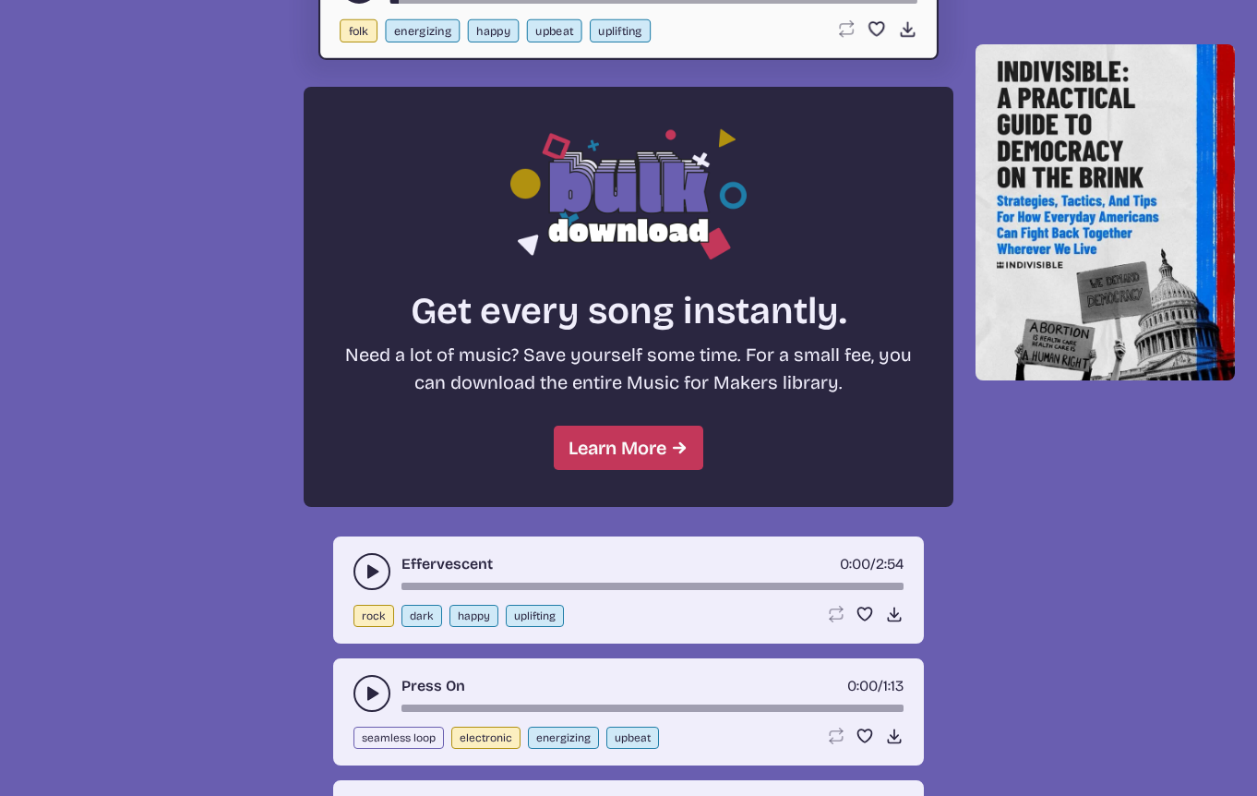
scroll to position [1438, 0]
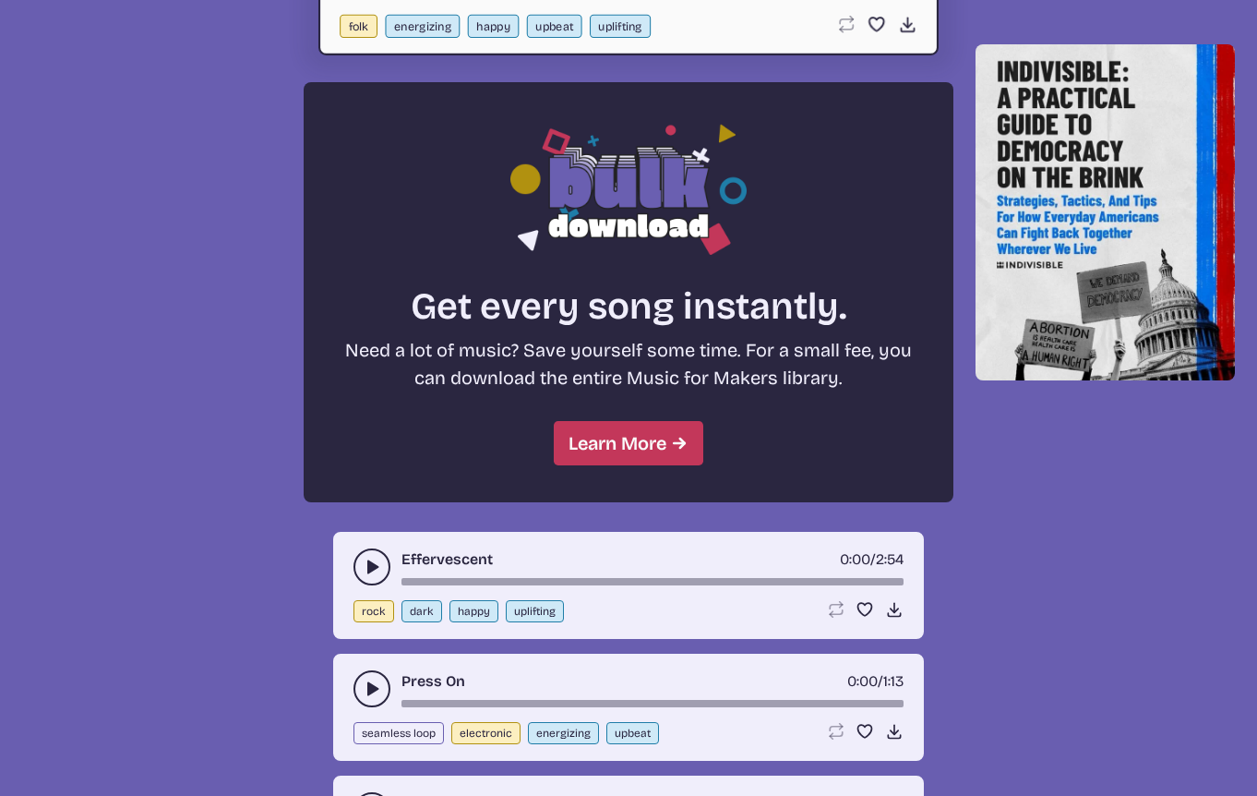
click at [373, 561] on icon "play-pause toggle" at bounding box center [372, 567] width 18 height 18
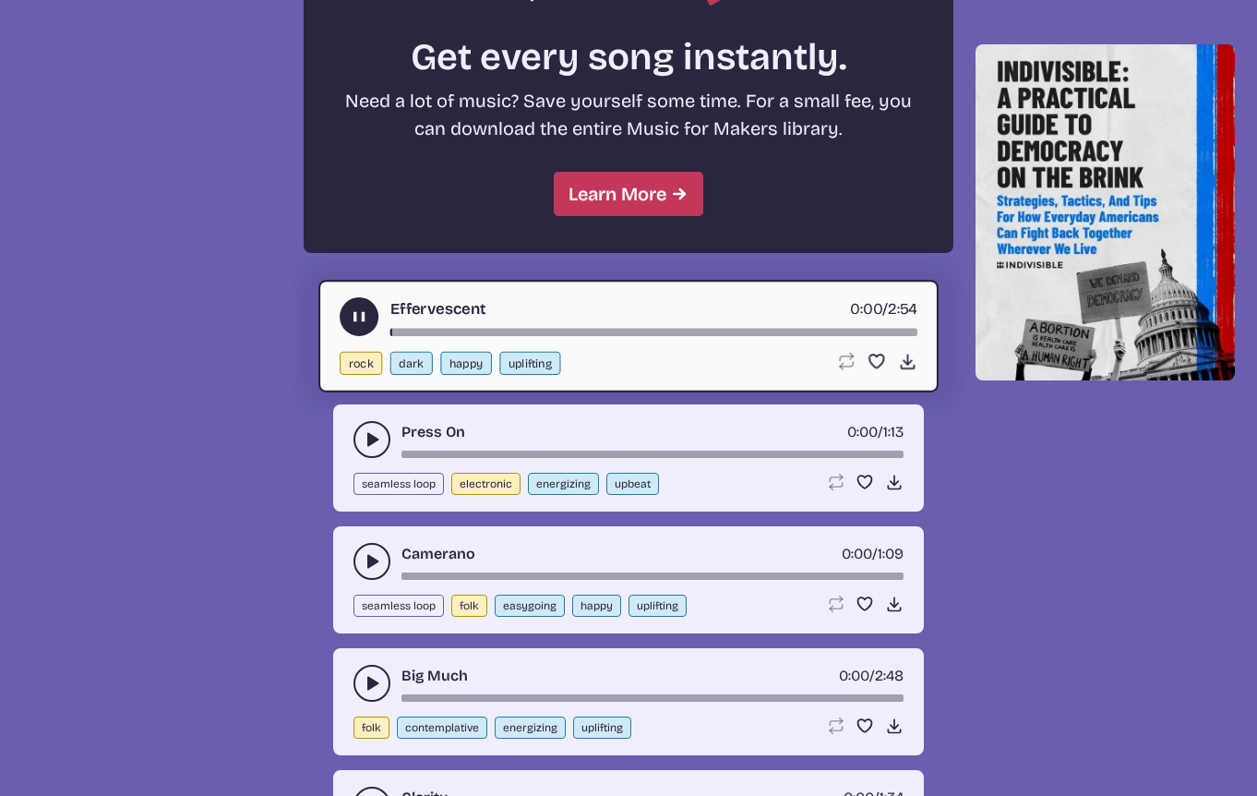
scroll to position [1690, 0]
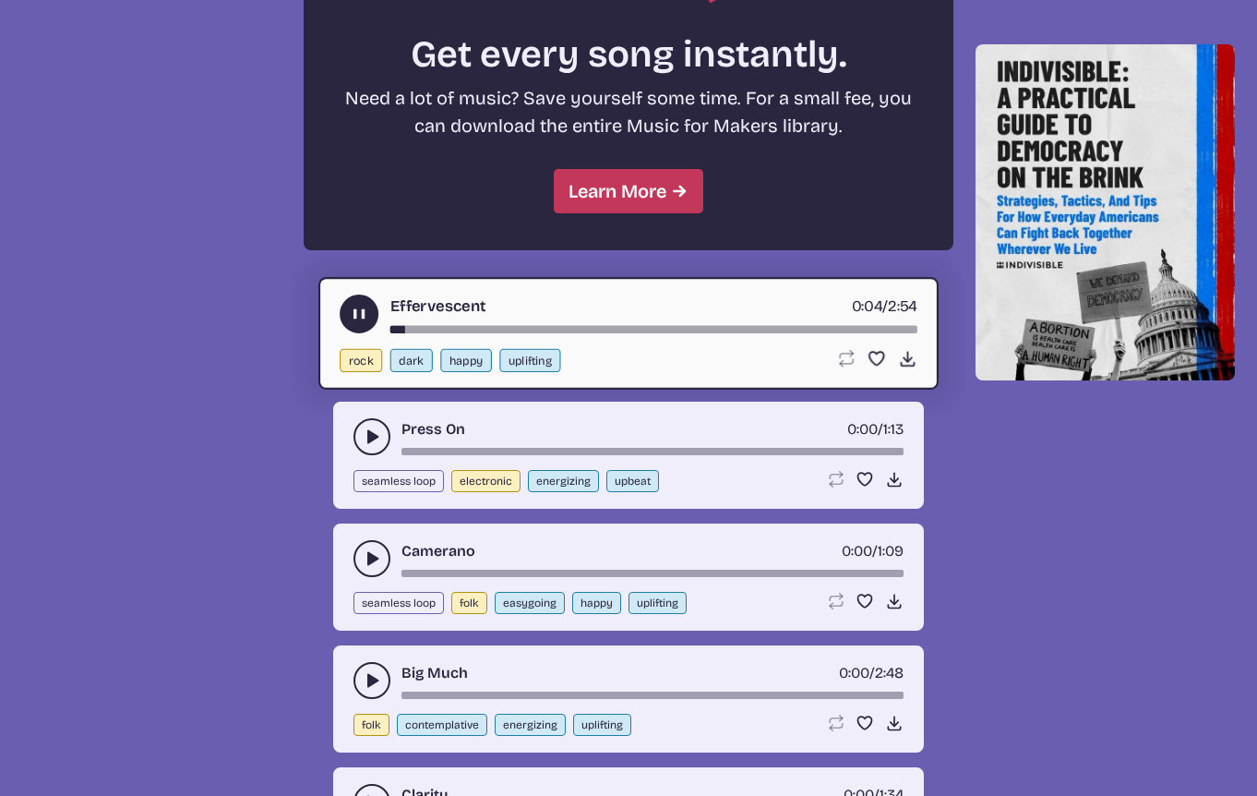
click at [367, 430] on icon "play-pause toggle" at bounding box center [372, 436] width 18 height 18
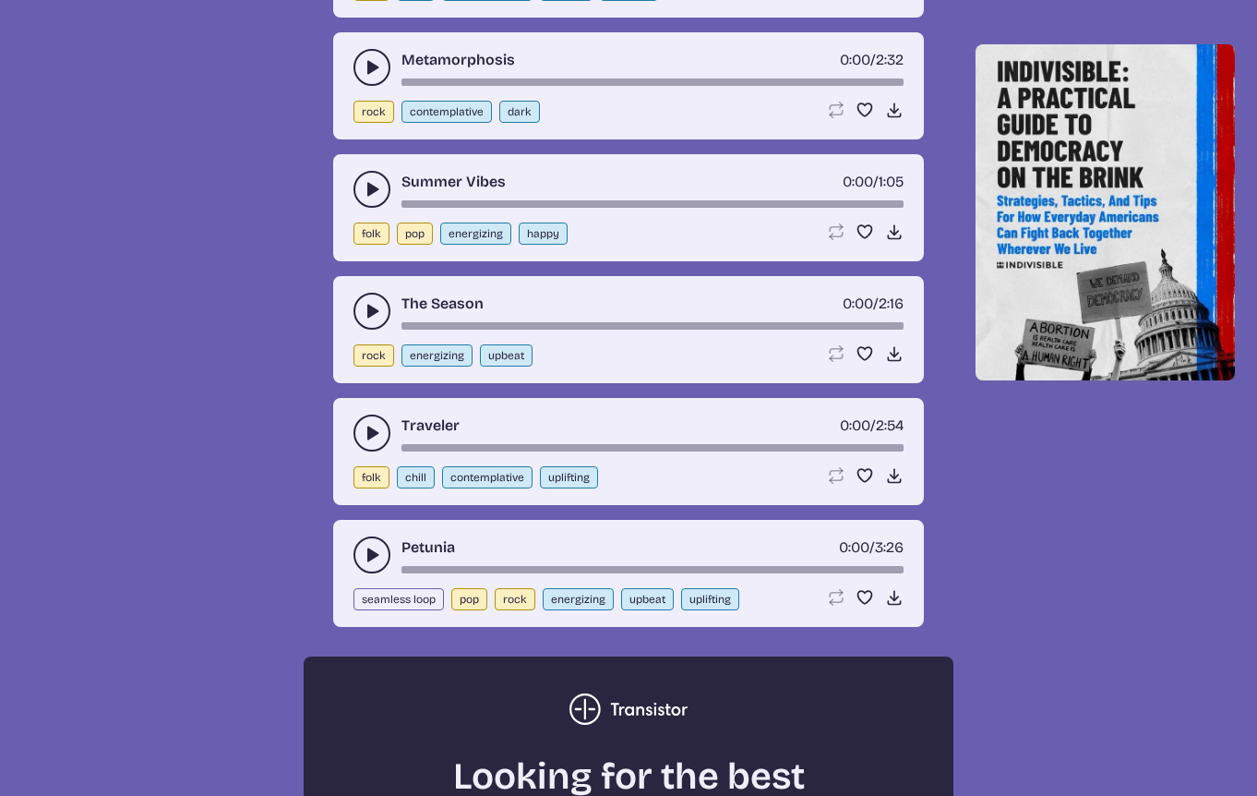
scroll to position [1851, 0]
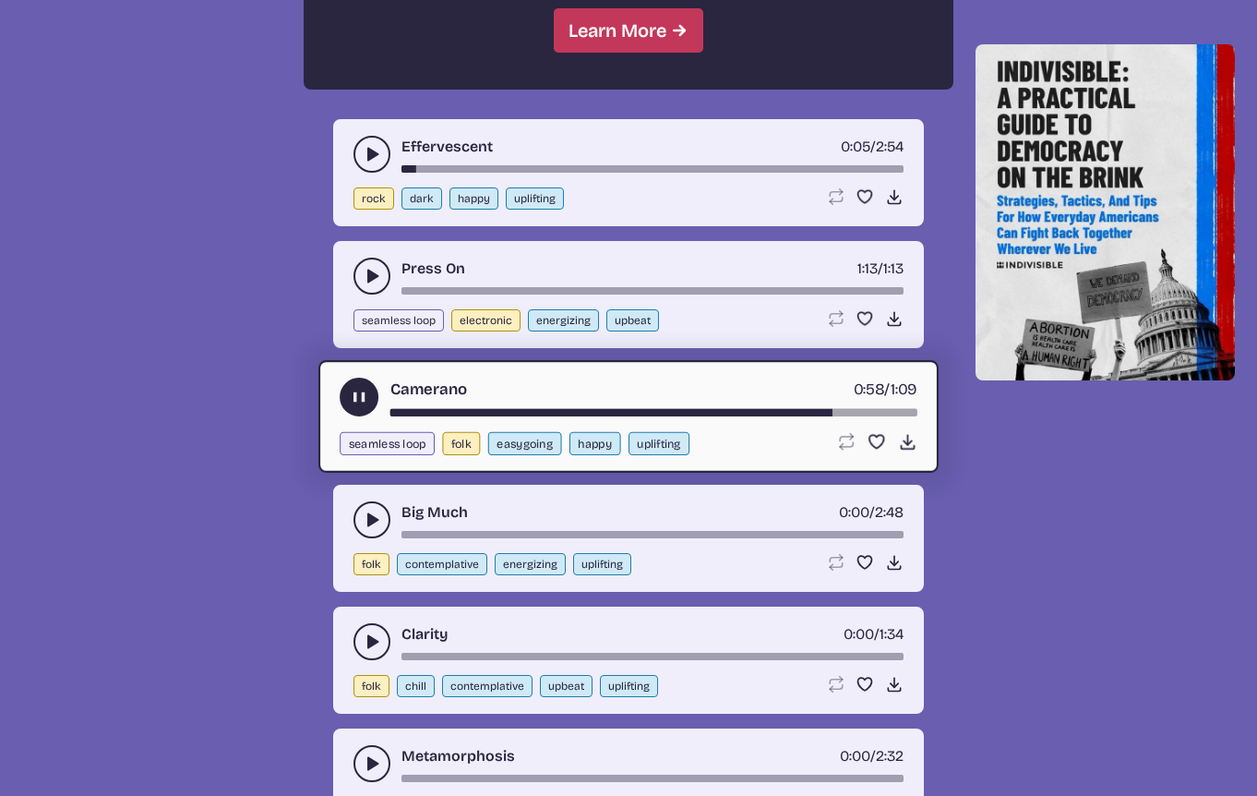
click at [381, 520] on button "play-pause toggle" at bounding box center [372, 519] width 37 height 37
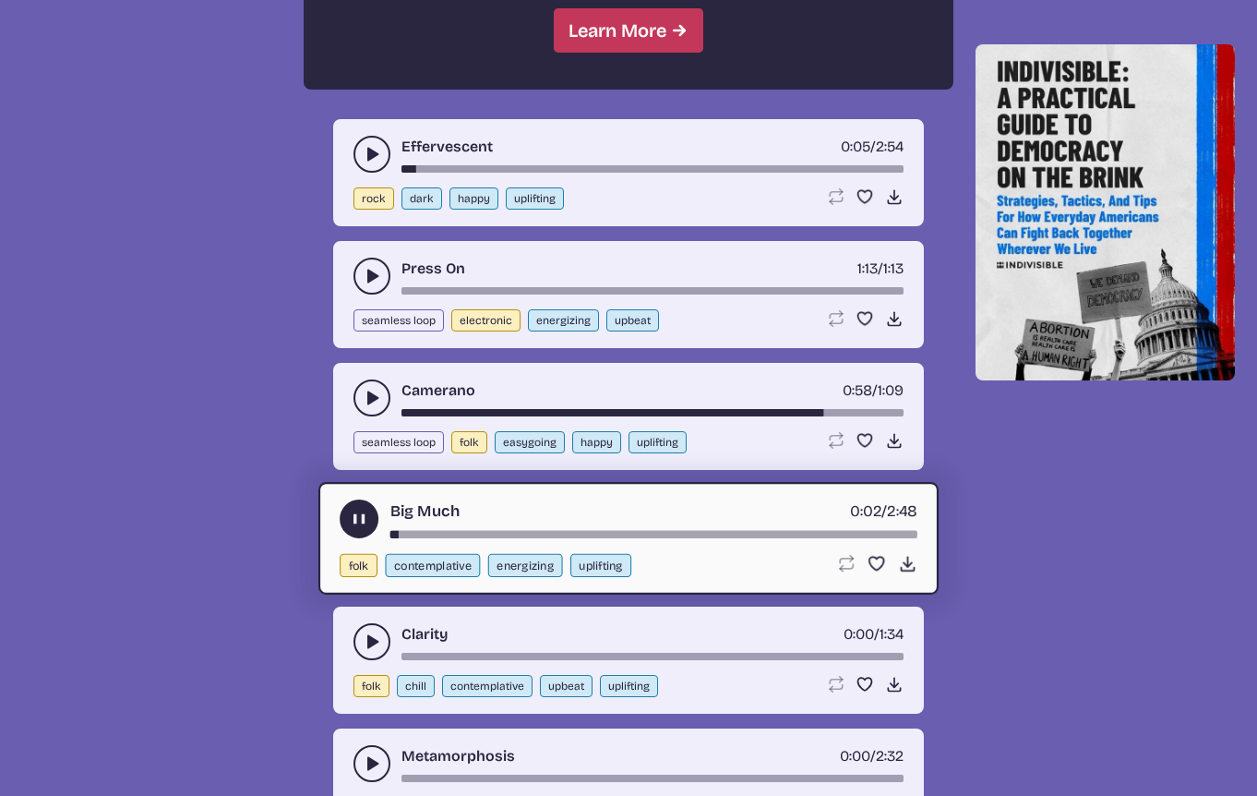
click at [370, 639] on use "play-pause toggle" at bounding box center [372, 641] width 18 height 18
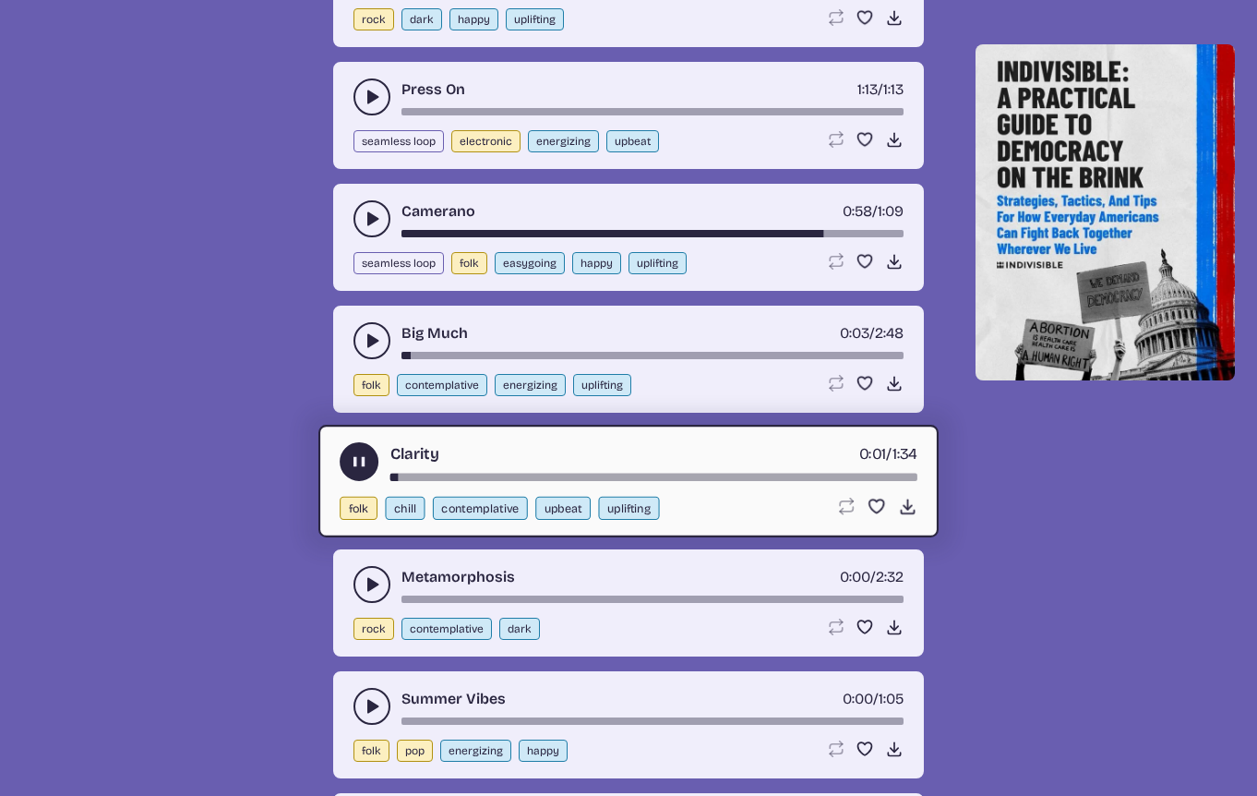
scroll to position [2031, 0]
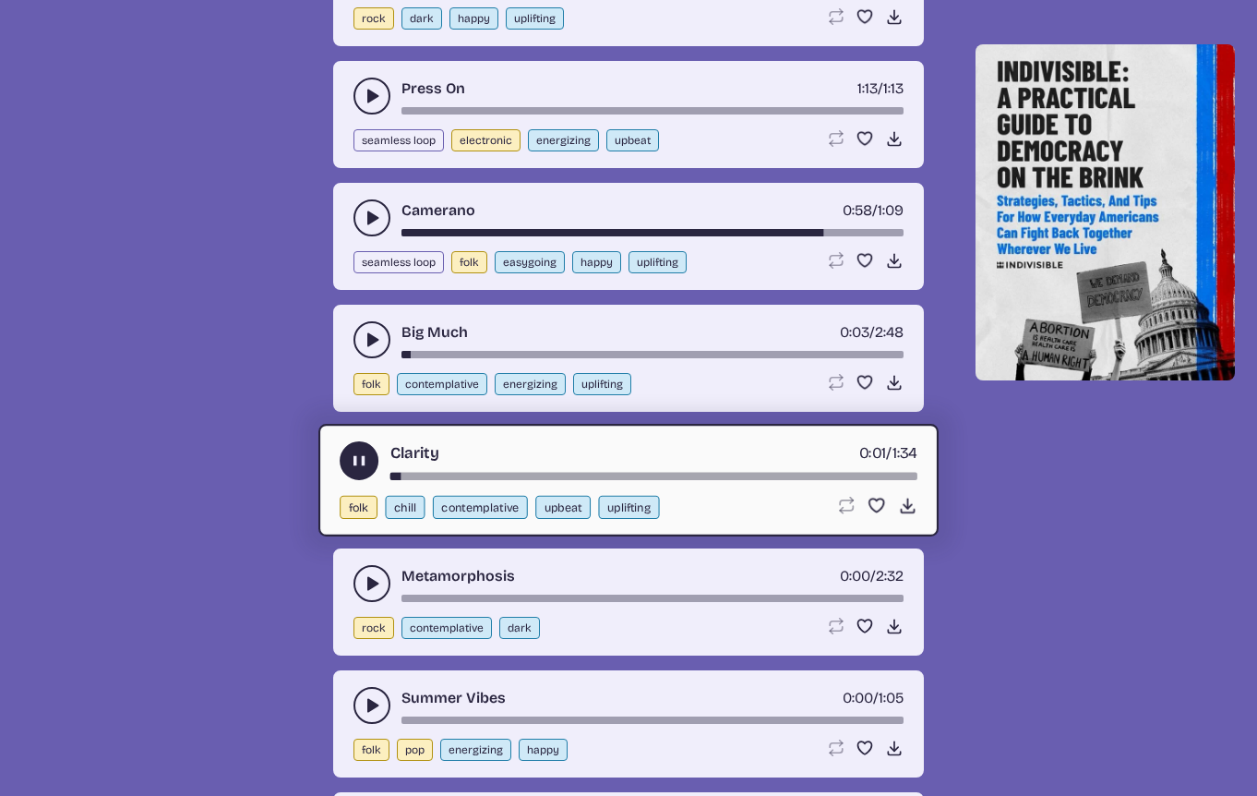
click at [369, 692] on button "play-pause toggle" at bounding box center [372, 705] width 37 height 37
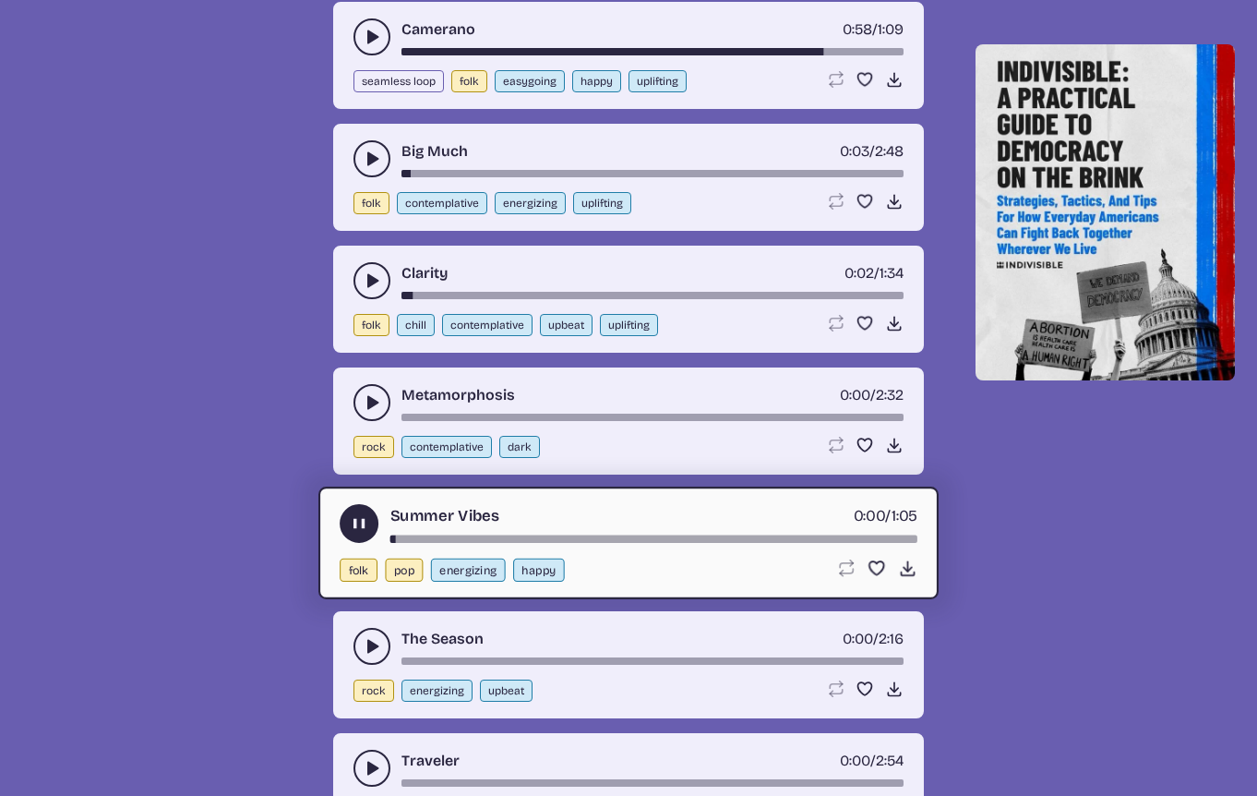
scroll to position [2214, 0]
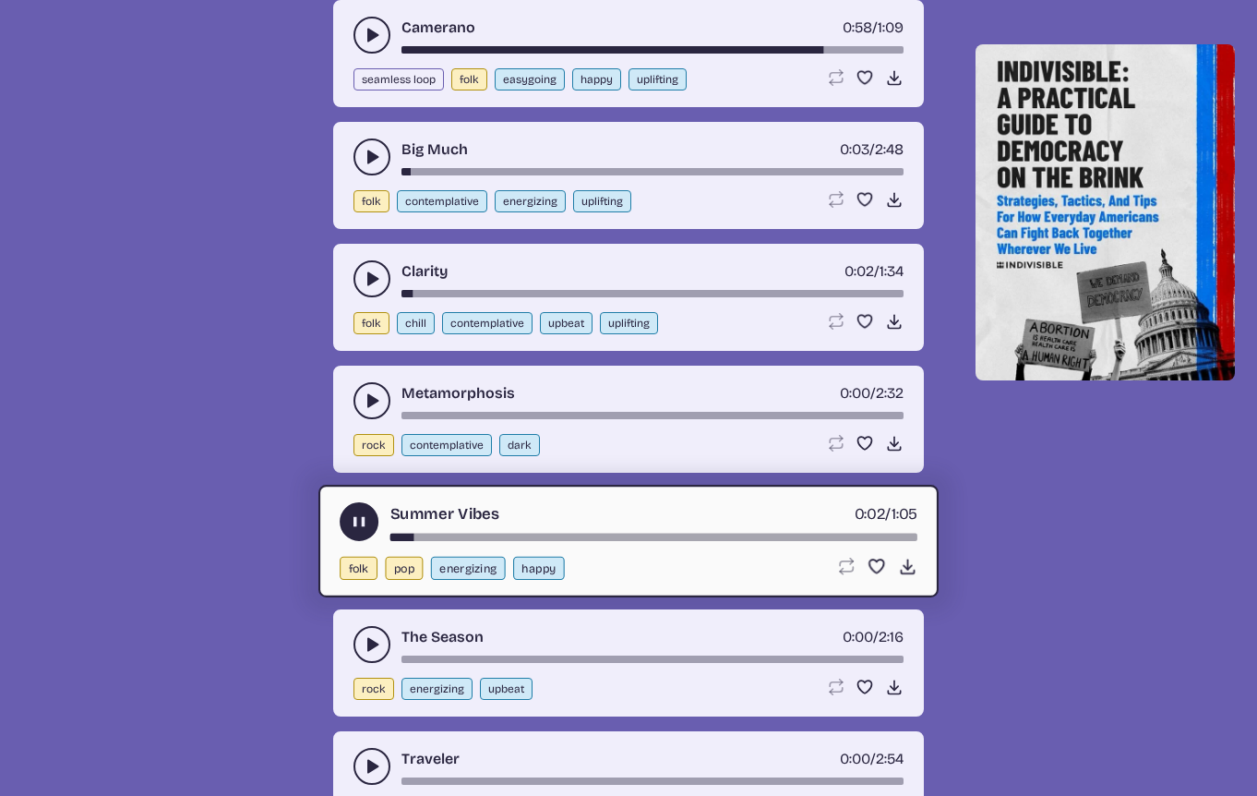
click at [372, 640] on use "play-pause toggle" at bounding box center [372, 644] width 18 height 18
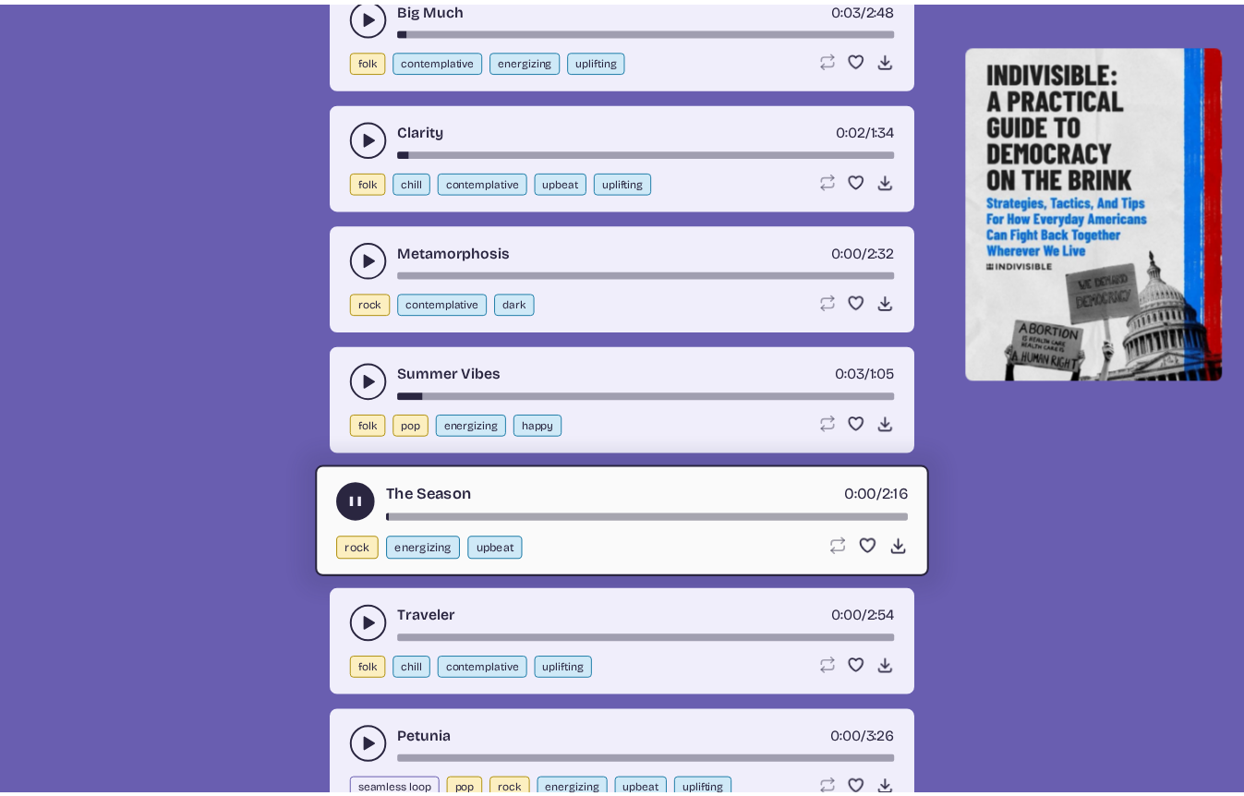
scroll to position [2361, 0]
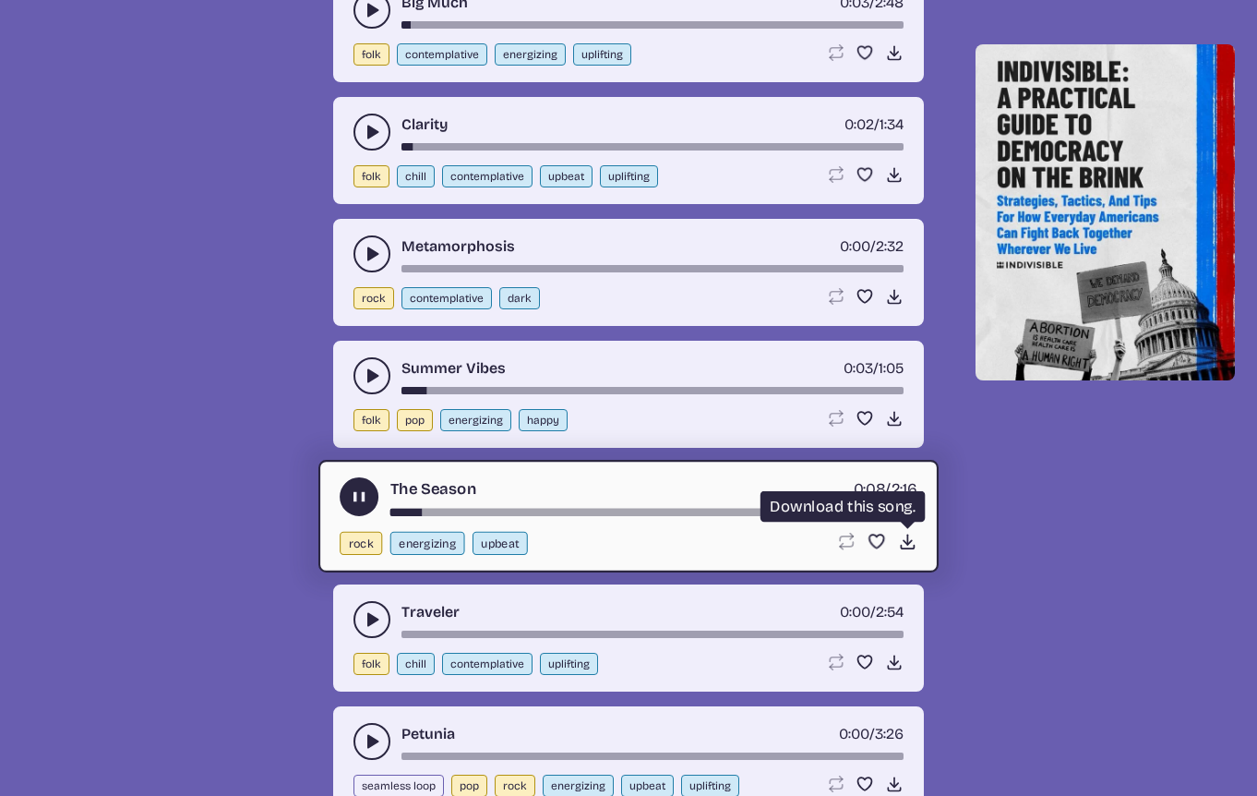
click at [906, 537] on icon "Download song" at bounding box center [907, 541] width 19 height 19
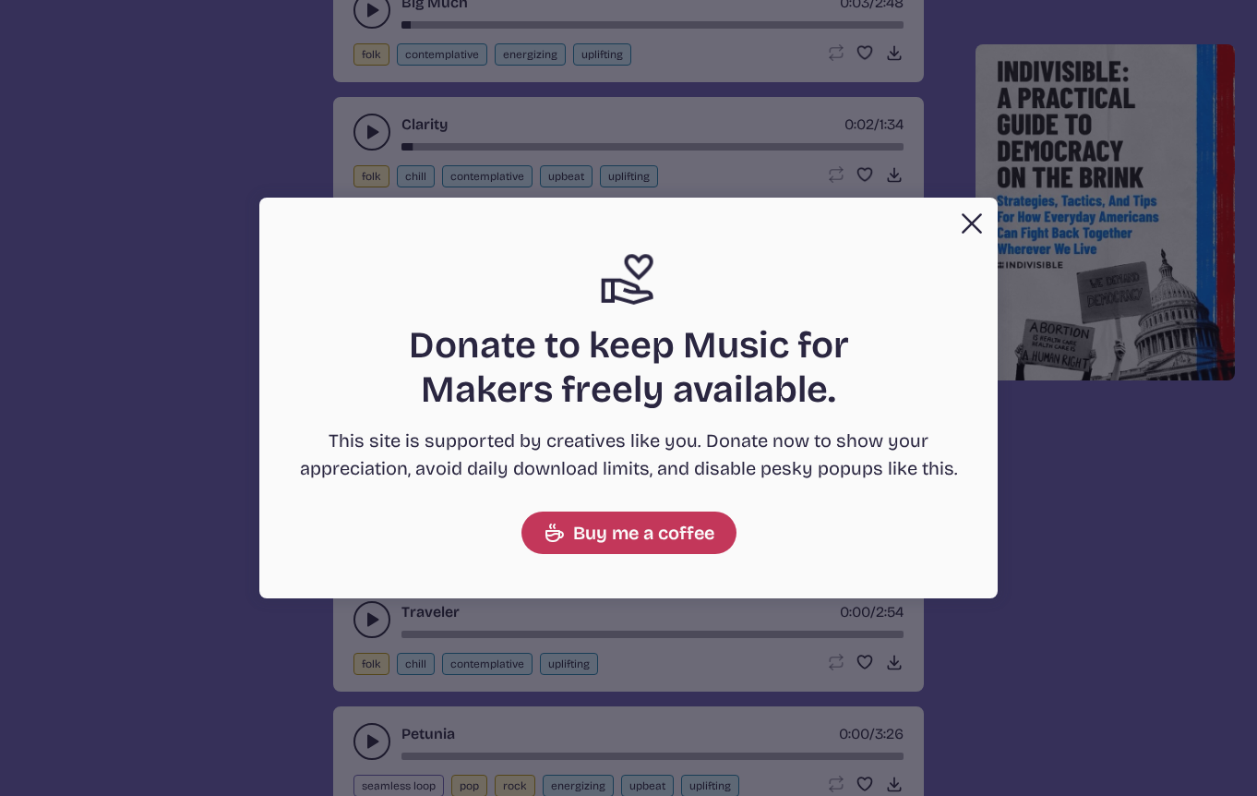
click at [970, 217] on button "Close" at bounding box center [972, 223] width 37 height 37
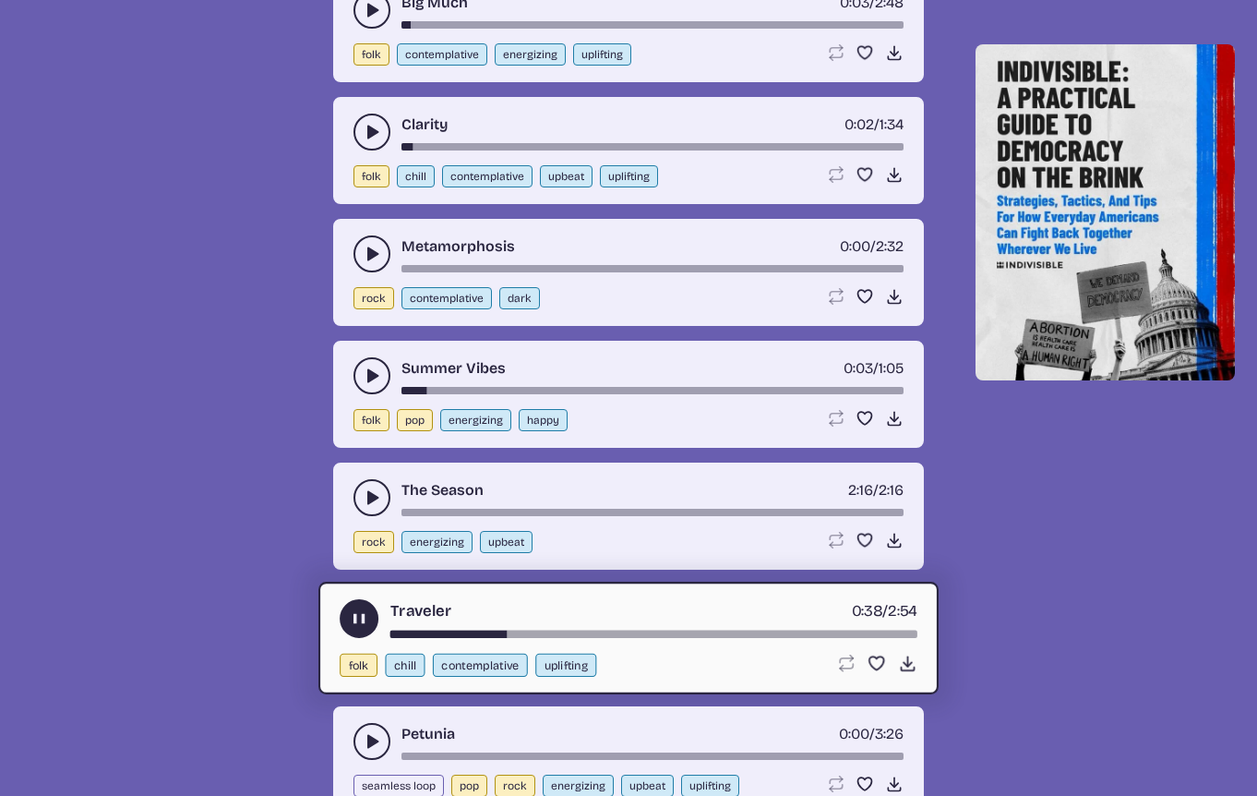
click at [381, 494] on button "play-pause toggle" at bounding box center [372, 497] width 37 height 37
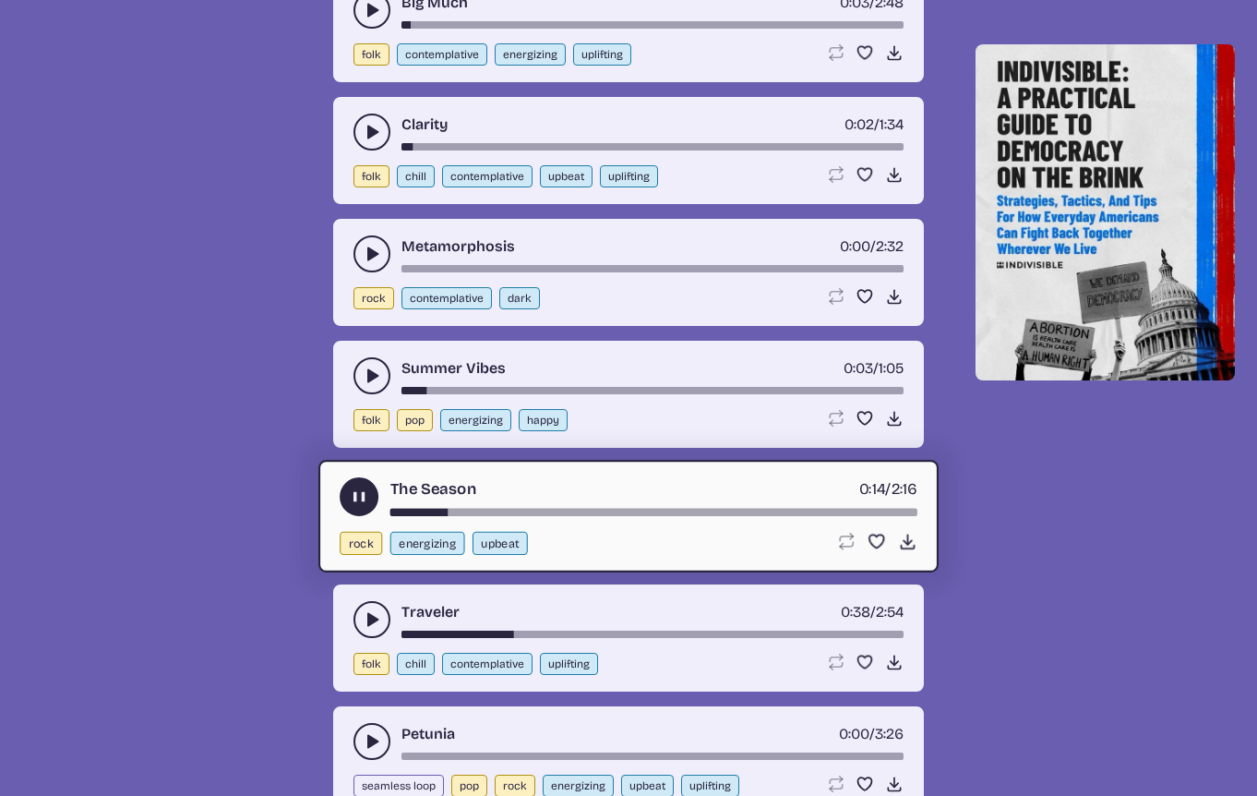
click at [363, 504] on icon "play-pause toggle" at bounding box center [359, 496] width 19 height 19
